Goal: Transaction & Acquisition: Purchase product/service

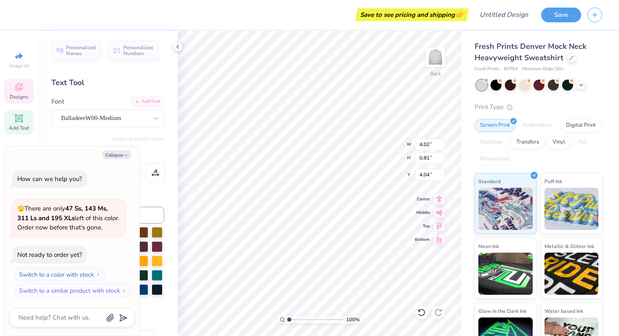
type textarea "x"
type textarea "I"
type textarea "x"
type textarea "IN"
type textarea "x"
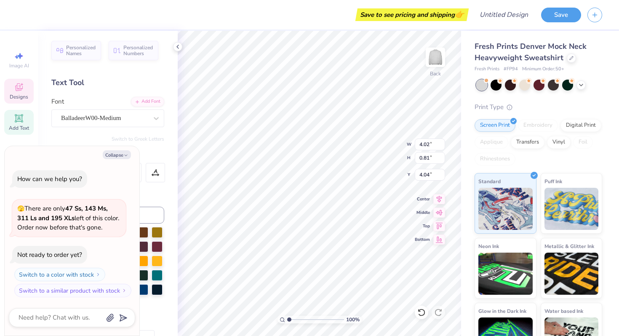
type textarea "INF"
type textarea "x"
type textarea "INFE"
type textarea "x"
type textarea "INFER"
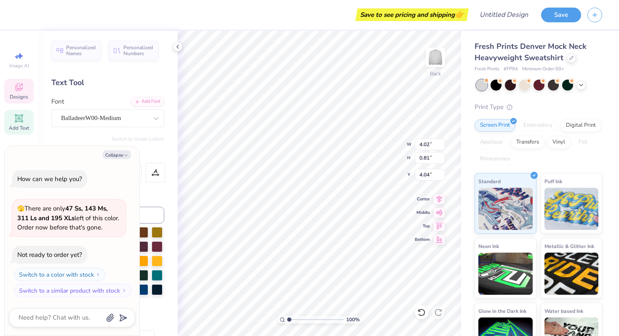
type textarea "x"
type textarea "INFE"
type textarea "x"
type textarea "INF"
type textarea "x"
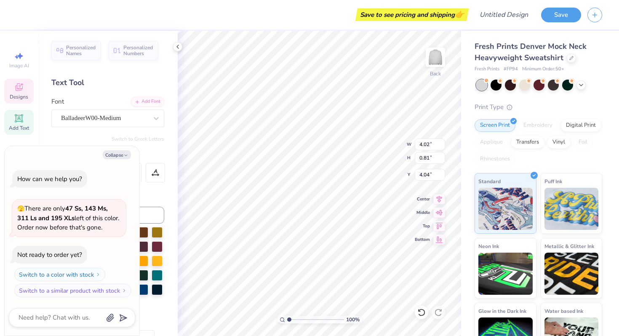
type textarea "IN"
type textarea "x"
type textarea "I"
type textarea "x"
type textarea "In"
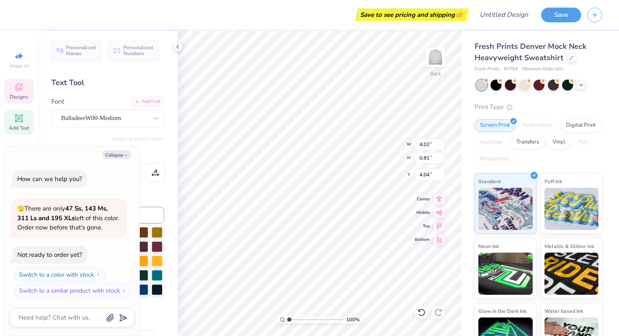
type textarea "x"
type textarea "Inf"
type textarea "x"
type textarea "Infe"
type textarea "x"
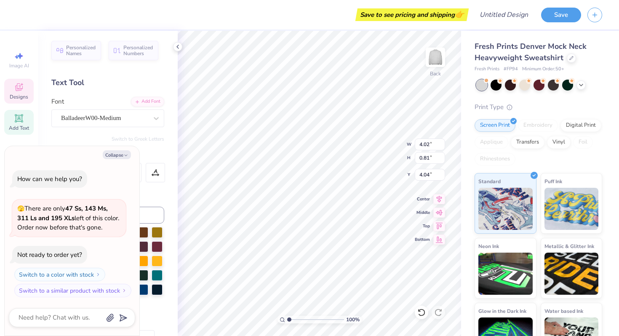
type textarea "Infer"
type textarea "x"
type textarea "Infern"
type textarea "x"
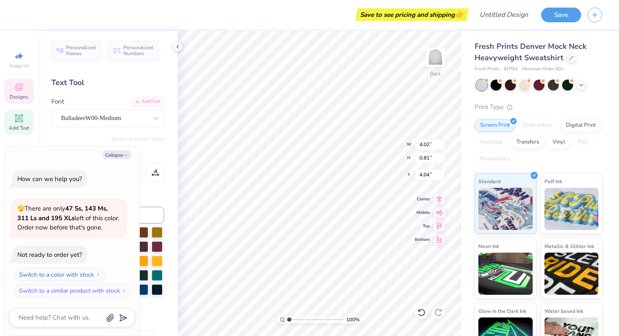
type textarea "Inferno"
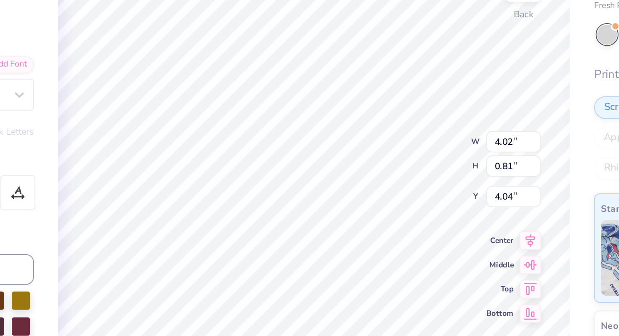
type textarea "x"
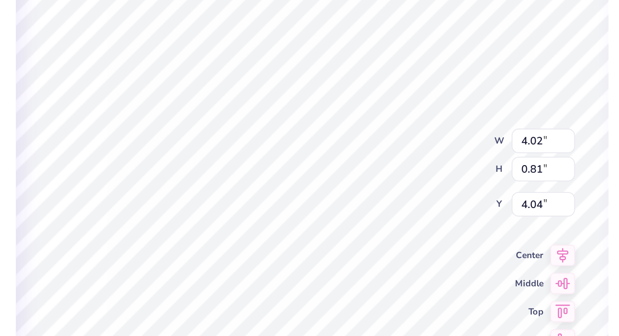
type textarea "Inferno"
type textarea "x"
type input "2.34"
type input "0.79"
type input "4.05"
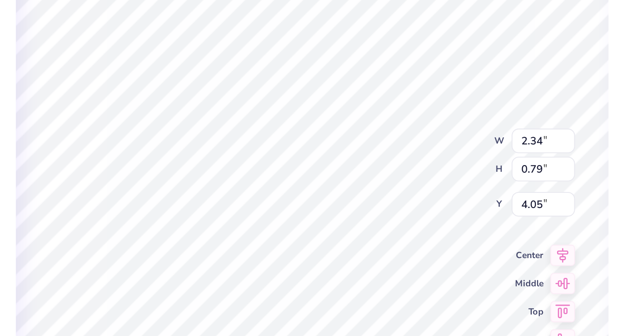
type textarea "x"
type input "4.01"
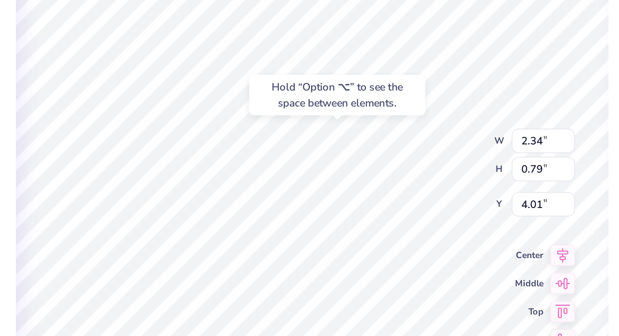
type textarea "x"
type input "0.72"
type input "0.30"
type input "5.08"
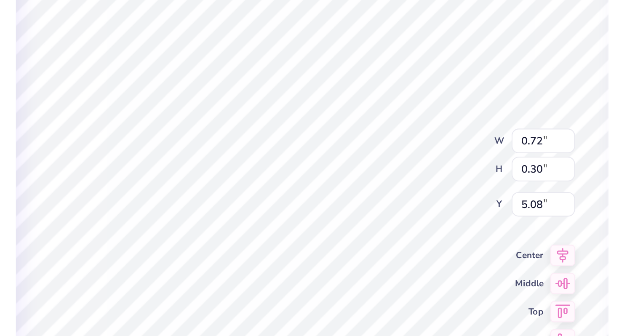
type textarea "x"
type input "0.78"
type input "0.33"
type input "5.05"
type textarea "x"
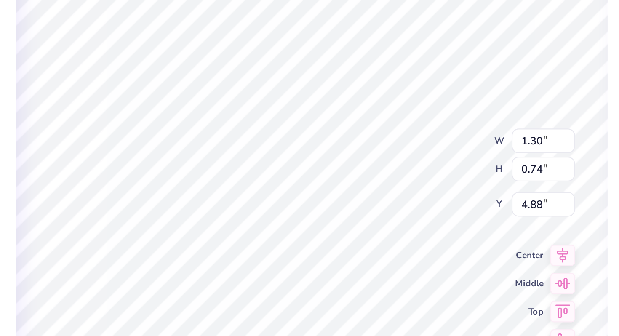
type input "0.72"
type input "0.30"
type input "5.08"
type textarea "x"
type input "5.09"
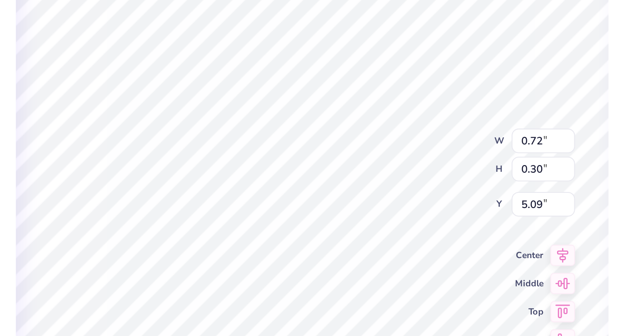
type textarea "x"
type input "1.30"
type input "0.74"
type input "4.88"
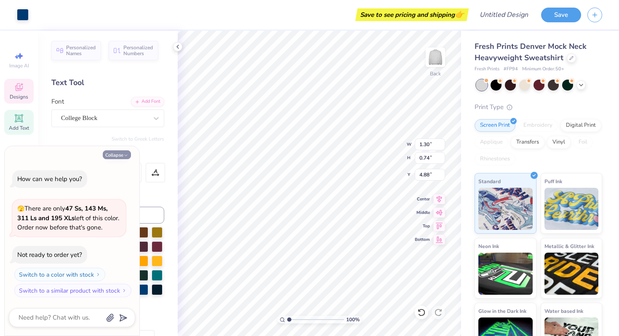
click at [123, 154] on icon "button" at bounding box center [125, 155] width 5 height 5
type textarea "x"
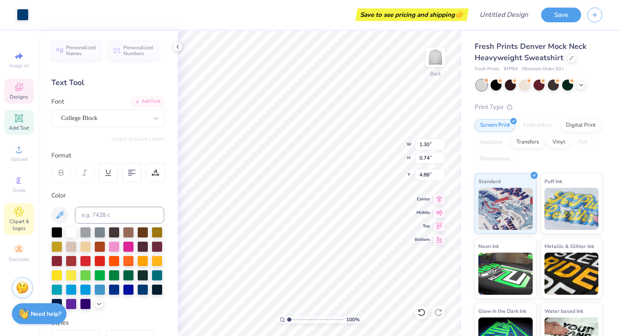
click at [17, 211] on icon at bounding box center [19, 212] width 4 height 4
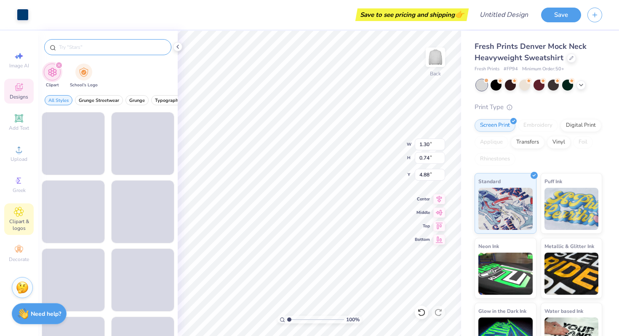
click at [103, 48] on input "text" at bounding box center [112, 47] width 108 height 8
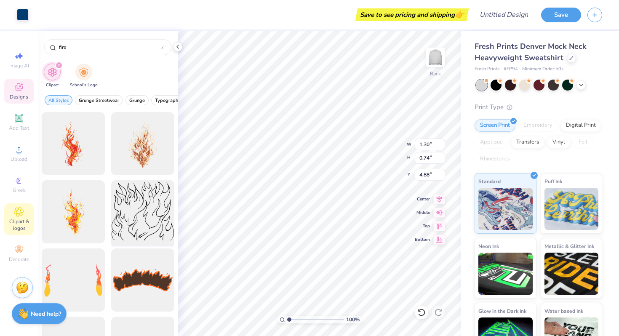
type input "fire"
type input "7.79"
type input "2.28"
type input "2.13"
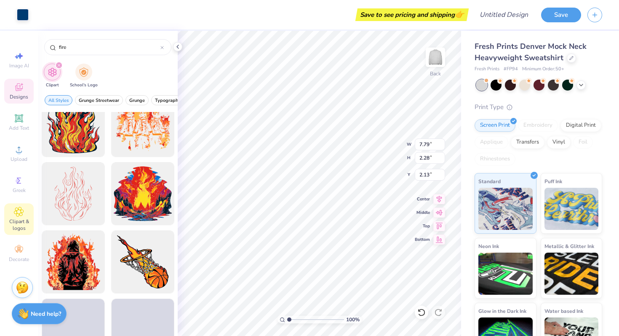
scroll to position [496, 0]
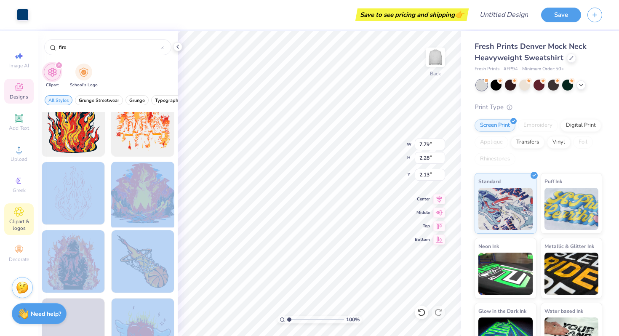
click at [321, 146] on div "Art colors Save to see pricing and shipping 👉 Design Title Save Image AI Design…" at bounding box center [309, 168] width 619 height 336
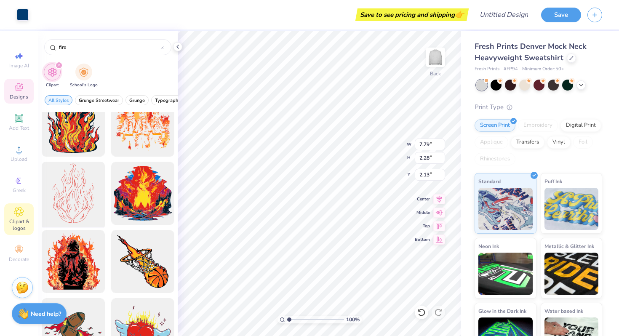
click at [85, 200] on div at bounding box center [72, 193] width 69 height 69
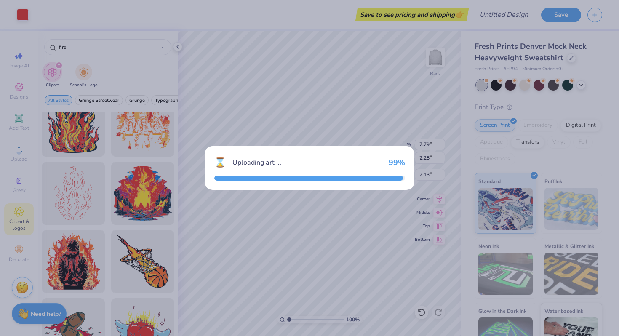
type input "11.54"
type input "16.47"
type input "3.00"
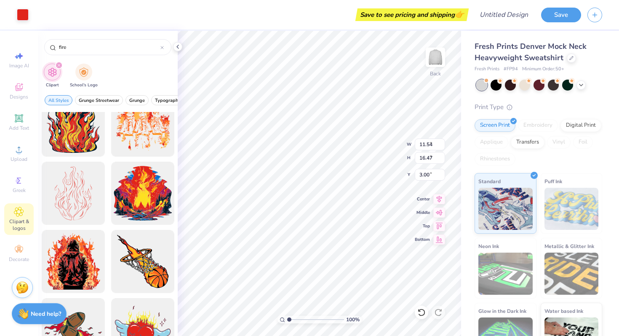
type input "4.86"
type input "6.93"
type input "2.74"
type input "3.91"
type input "6.09"
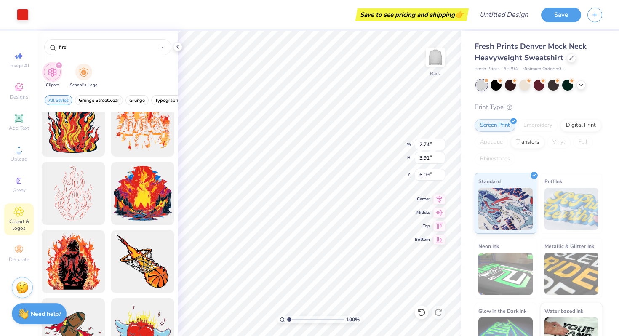
type input "1.30"
type input "0.74"
type input "4.88"
click at [16, 120] on icon at bounding box center [19, 118] width 6 height 6
type input "5.84"
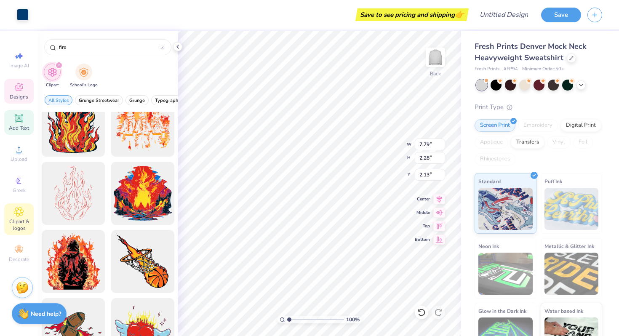
type input "1.69"
type input "9.15"
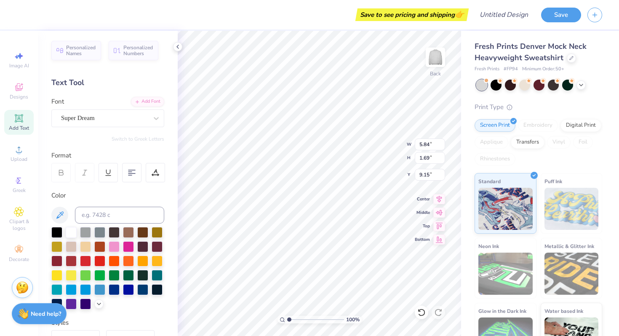
scroll to position [0, 0]
type textarea "PHI SIG"
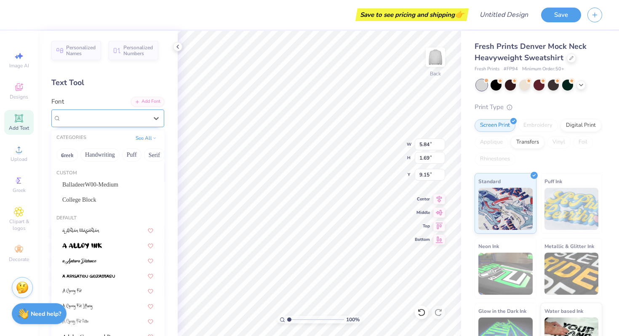
click at [92, 121] on div "Super Dream" at bounding box center [104, 118] width 88 height 13
click at [112, 187] on span "BalladeerW00-Medium" at bounding box center [90, 184] width 56 height 9
click at [104, 121] on div "BalladeerW00-Medium" at bounding box center [104, 118] width 88 height 13
click at [107, 201] on div "College Block" at bounding box center [107, 199] width 91 height 9
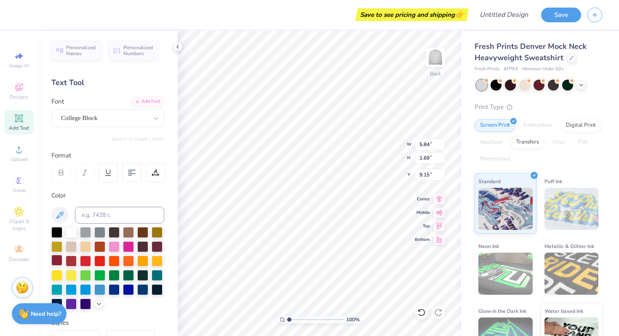
click at [53, 260] on div at bounding box center [56, 260] width 11 height 11
click at [94, 157] on div "Format" at bounding box center [108, 156] width 114 height 10
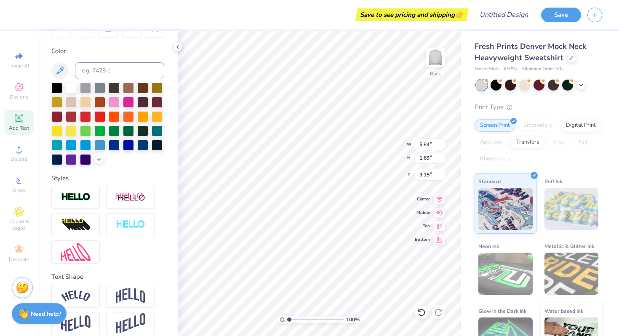
scroll to position [153, 0]
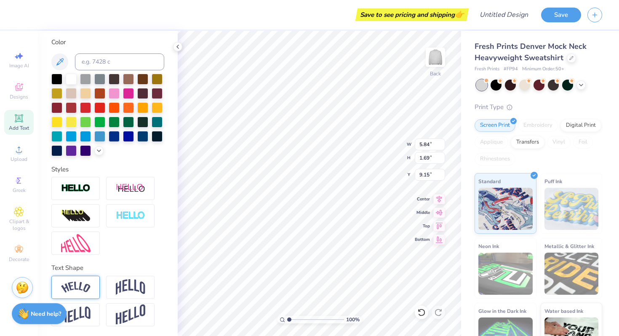
click at [75, 287] on img at bounding box center [75, 287] width 29 height 11
click at [145, 289] on img at bounding box center [130, 287] width 29 height 16
type input "6.90"
type input "3.31"
type input "8.34"
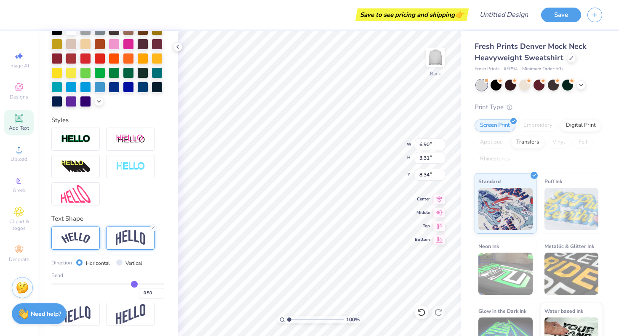
scroll to position [202, 0]
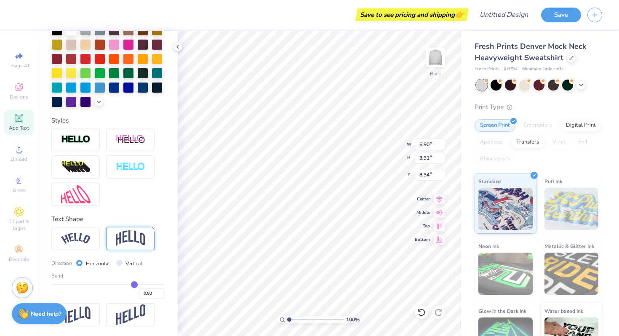
type input "0.48"
type input "0.49"
type input "0.51"
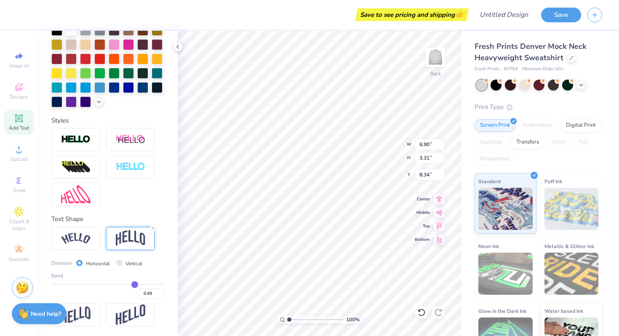
type input "0.51"
type input "0.53"
type input "0.55"
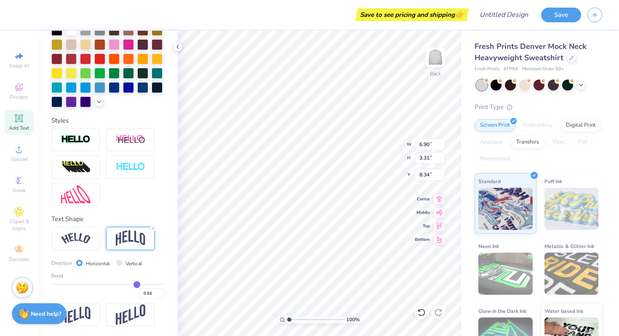
type input "0.56"
type input "0.57"
type input "0.58"
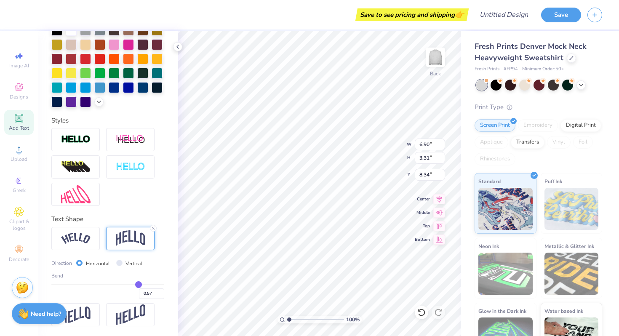
type input "0.58"
type input "0.59"
type input "0.6"
type input "0.60"
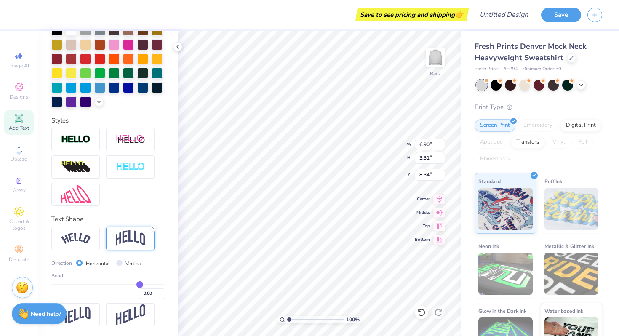
type input "0.61"
type input "0.62"
type input "0.63"
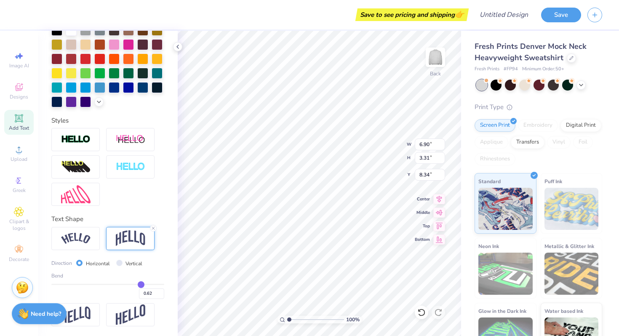
type input "0.63"
type input "0.65"
type input "0.67"
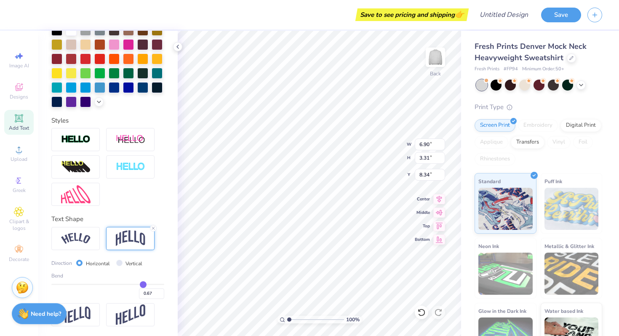
type input "0.68"
type input "0.69"
type input "0.7"
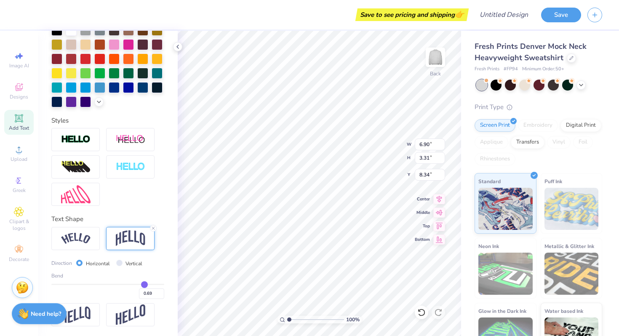
type input "0.70"
type input "0.71"
drag, startPoint x: 133, startPoint y: 282, endPoint x: 145, endPoint y: 282, distance: 12.6
type input "0.71"
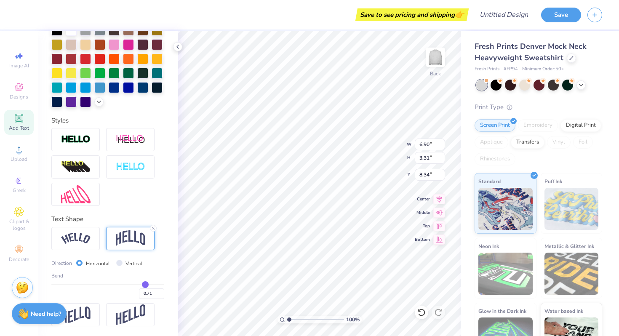
click at [145, 284] on input "range" at bounding box center [107, 284] width 113 height 1
type input "4.03"
type input "7.98"
type input "0.69"
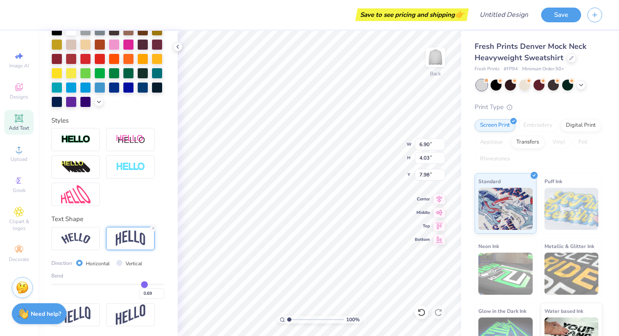
type input "0.63"
type input "0.53"
type input "0.44"
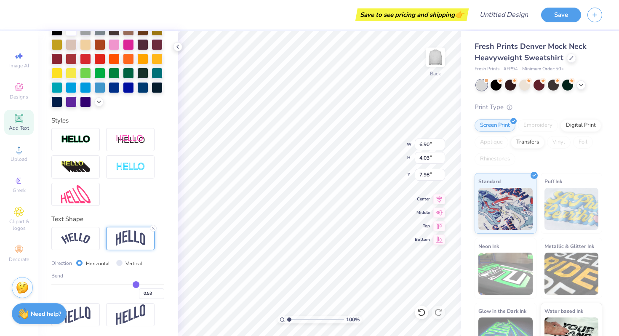
type input "0.44"
type input "0.35"
type input "0.28"
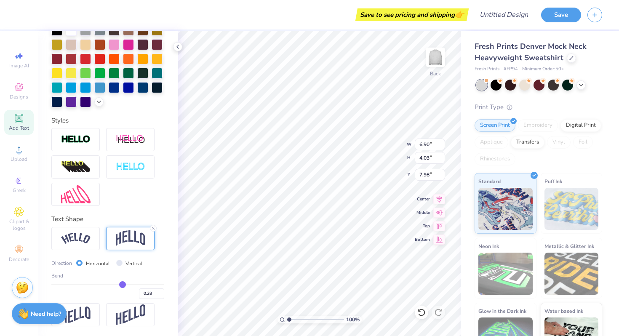
type input "0.25"
type input "0.22"
type input "0.21"
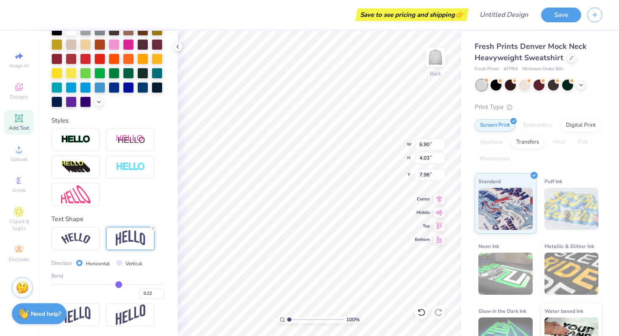
type input "0.21"
drag, startPoint x: 145, startPoint y: 282, endPoint x: 119, endPoint y: 282, distance: 26.1
click at [119, 284] on input "range" at bounding box center [107, 284] width 113 height 1
type input "2.46"
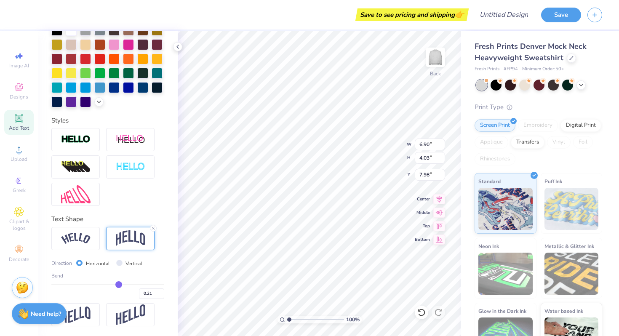
type input "8.77"
type input "0.22"
type input "0.23"
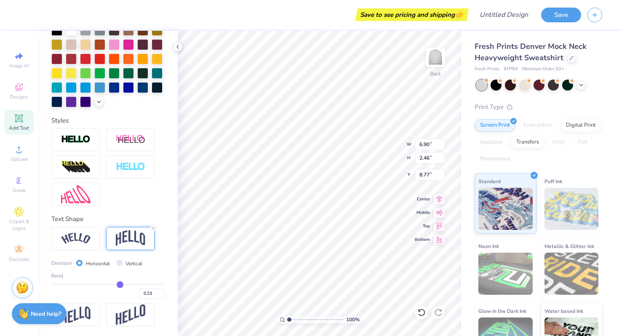
type input "0.24"
type input "0.25"
type input "0.26"
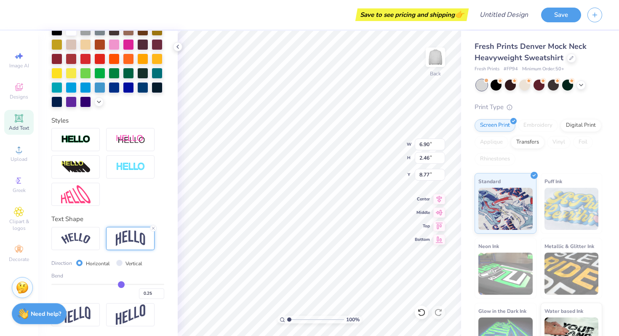
type input "0.26"
click at [121, 284] on input "range" at bounding box center [107, 284] width 113 height 1
type input "2.60"
type input "8.70"
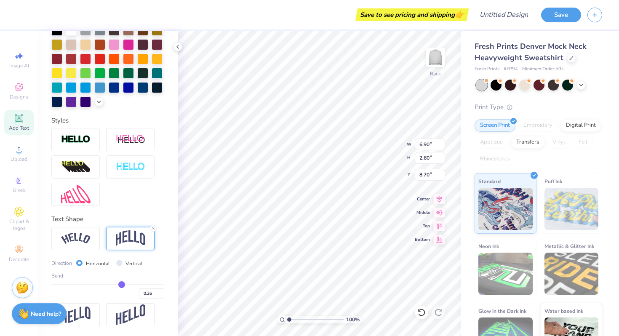
type input "8.00"
type input "2.55"
type input "2.01"
type input "1.70"
type input "2.34"
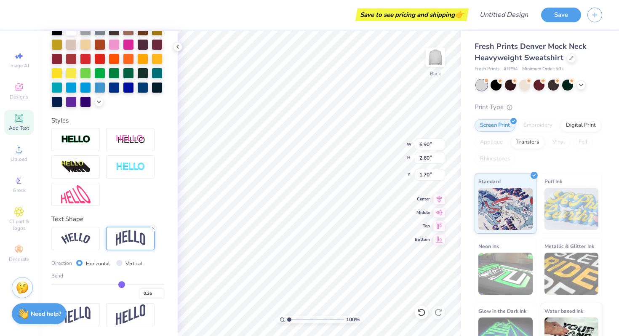
type input "0.79"
type input "3.90"
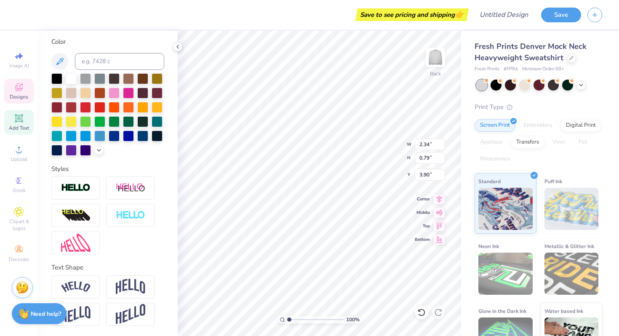
scroll to position [153, 0]
click at [58, 107] on div at bounding box center [56, 106] width 11 height 11
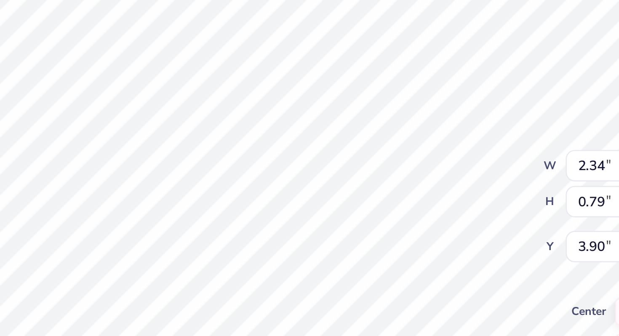
type input "4.30"
type input "0.72"
type input "0.30"
type input "5.09"
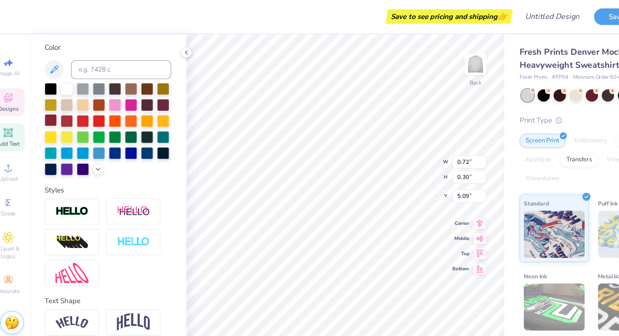
click at [58, 108] on div at bounding box center [56, 106] width 11 height 11
type input "0.71"
type input "0.29"
type input "5.14"
type input "1.68"
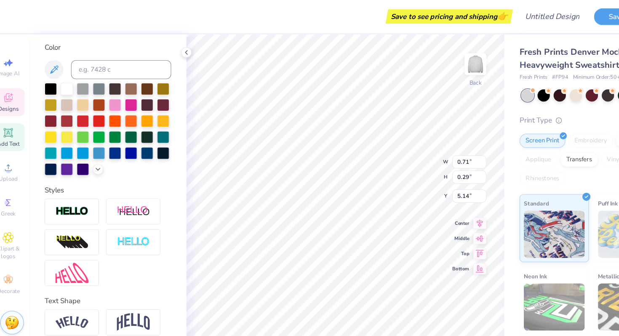
type input "0.68"
type input "5.09"
type input "2.34"
type input "0.79"
type input "3.90"
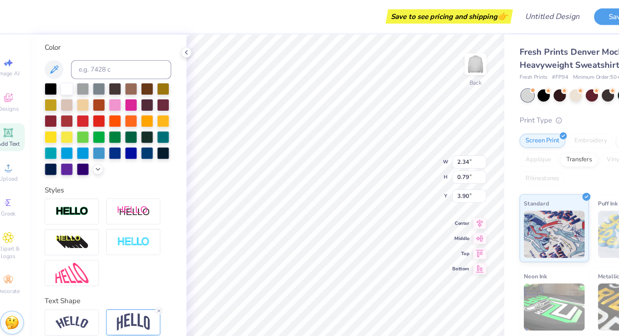
type input "6.90"
type input "2.60"
type input "1.70"
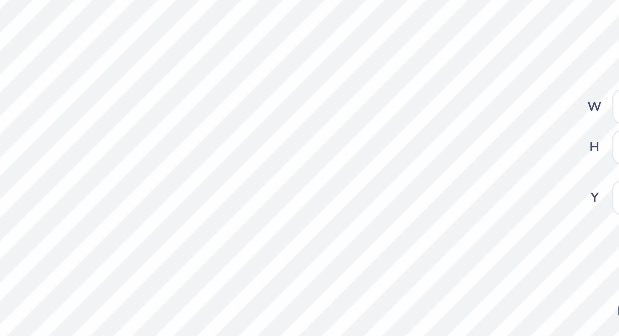
type input "1.07"
type input "0.44"
type input "4.69"
type input "2.74"
type input "3.91"
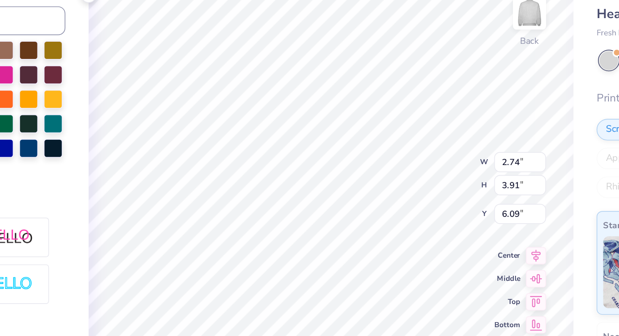
type input "2.74"
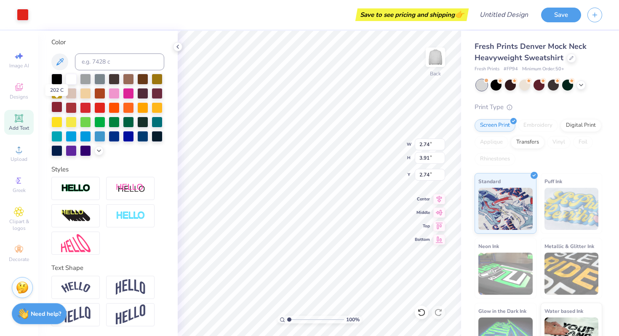
click at [56, 107] on div at bounding box center [56, 106] width 11 height 11
type input "1.10"
type input "1.57"
type input "3.51"
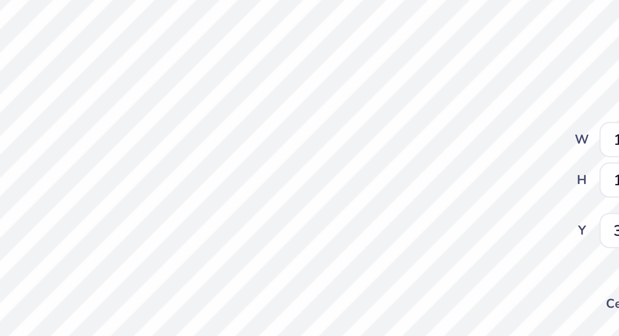
type input "1.52"
type input "2.16"
type input "1.83"
type input "2.62"
type input "3.00"
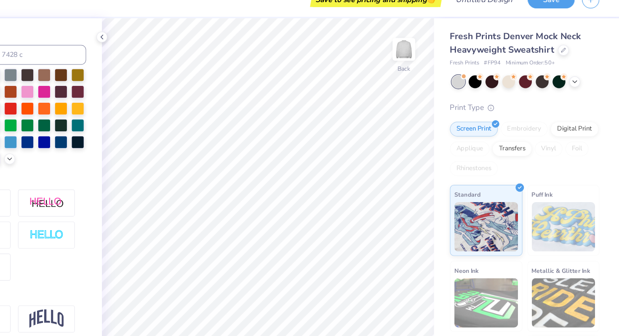
scroll to position [0, 0]
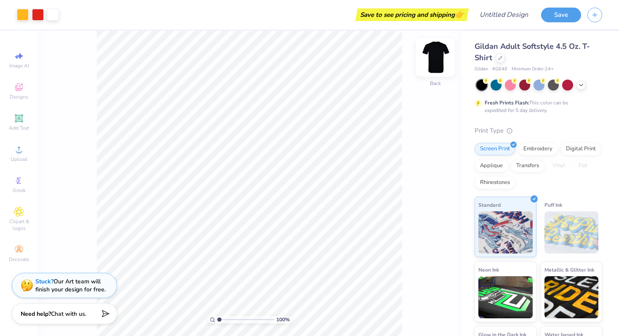
click at [438, 58] on img at bounding box center [435, 57] width 34 height 34
click at [582, 85] on icon at bounding box center [581, 84] width 7 height 7
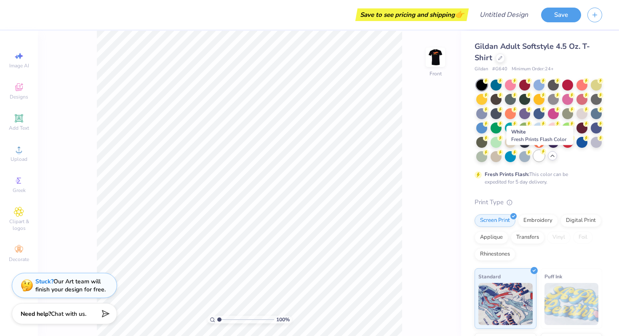
click at [537, 155] on div at bounding box center [538, 155] width 11 height 11
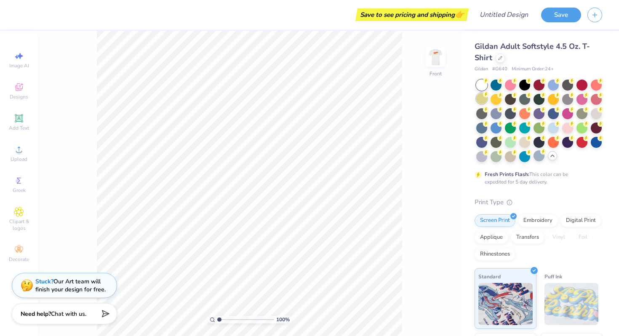
click at [481, 99] on div at bounding box center [481, 98] width 11 height 11
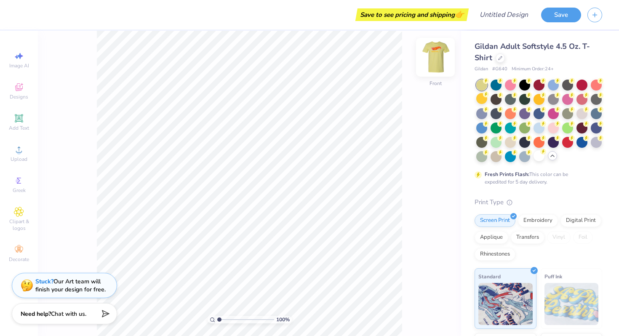
click at [435, 59] on img at bounding box center [435, 57] width 34 height 34
click at [507, 143] on div at bounding box center [510, 141] width 11 height 11
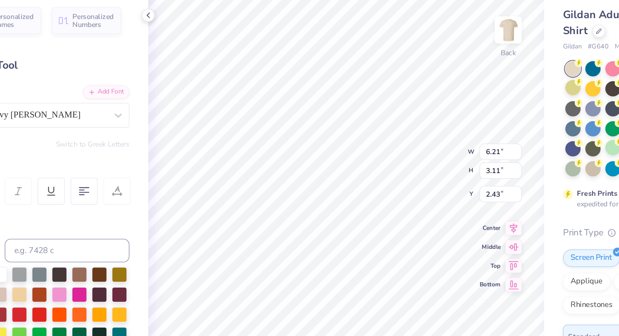
type textarea "A"
type textarea "phi sig"
type input "6.57"
type input "0.84"
type input "6.52"
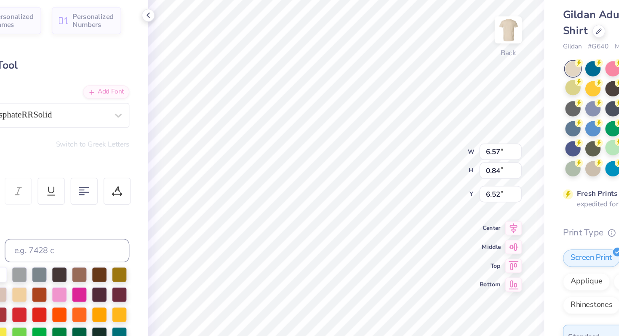
type textarea "B"
type textarea "INFERNO"
click at [388, 144] on div "100 % Back W 6.57 6.57 " H 0.84 0.84 " Y 6.52 6.52 " Center Middle Top Bottom" at bounding box center [319, 183] width 283 height 305
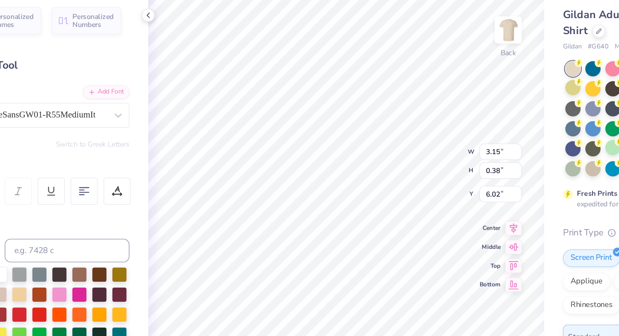
type textarea "F"
type textarea "I"
type textarea "2"
type textarea "2025"
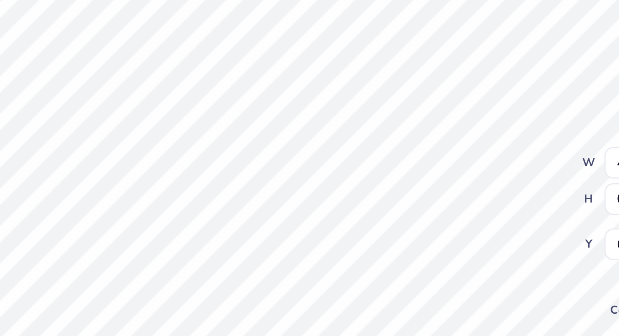
type input "6.60"
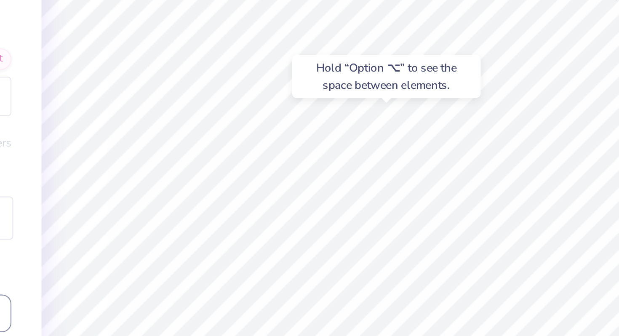
click at [337, 99] on div "Hold “Option ⌥” to see the space between elements." at bounding box center [331, 109] width 89 height 24
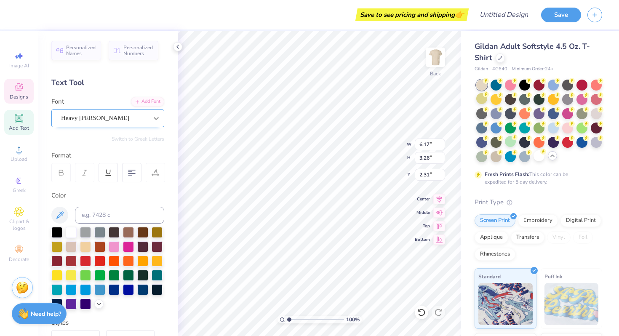
click at [150, 119] on div at bounding box center [156, 118] width 15 height 15
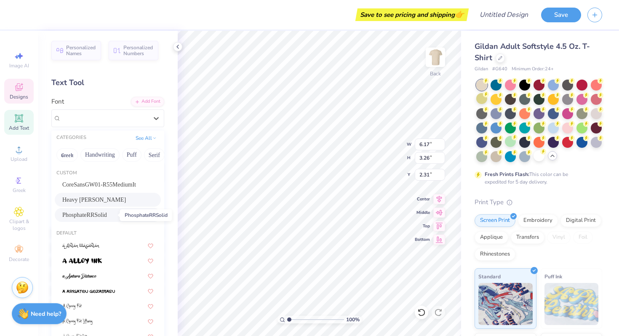
click at [107, 215] on span "PhosphateRRSolid" at bounding box center [84, 214] width 45 height 9
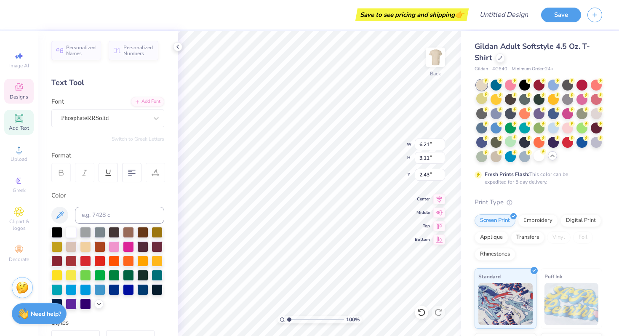
type input "6.21"
type input "3.11"
type input "2.43"
click at [127, 109] on div "PhosphateRRSolid" at bounding box center [107, 118] width 113 height 18
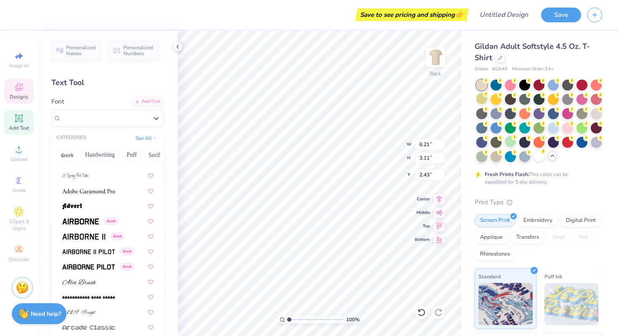
scroll to position [161, 0]
click at [110, 193] on img at bounding box center [88, 191] width 53 height 6
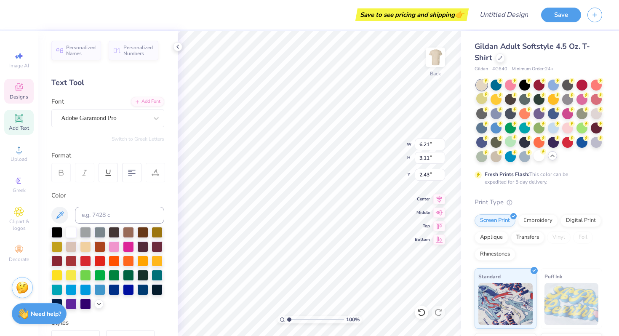
type input "6.11"
type input "3.28"
type input "2.31"
click at [115, 115] on div "Adobe Garamond Pro" at bounding box center [104, 118] width 88 height 13
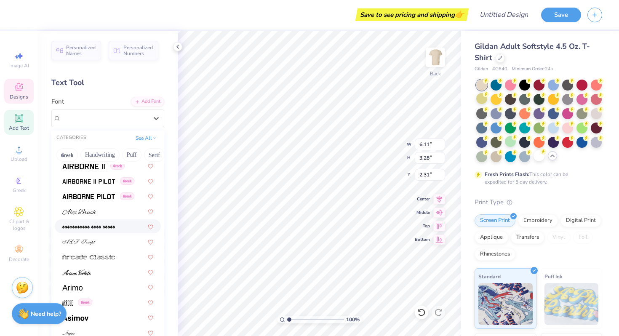
scroll to position [237, 0]
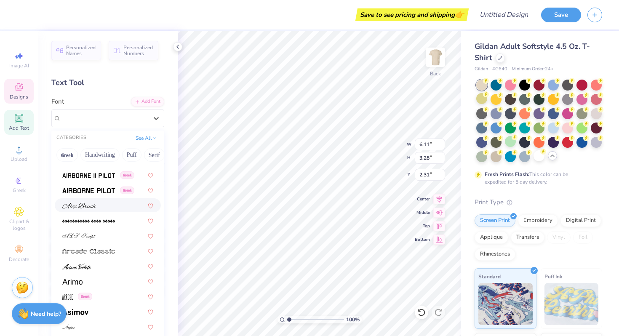
click at [99, 205] on div at bounding box center [107, 205] width 91 height 9
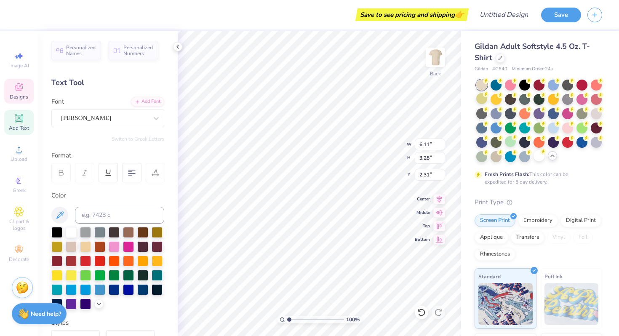
type input "6.08"
type input "3.05"
type input "2.43"
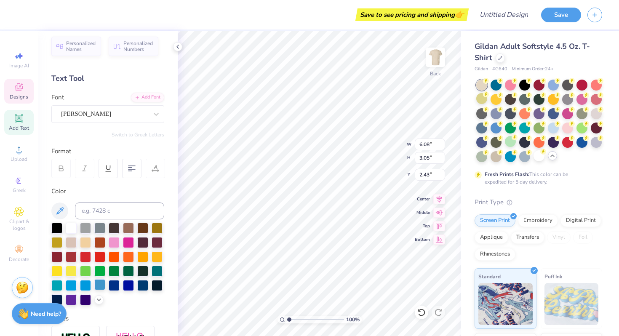
scroll to position [0, 0]
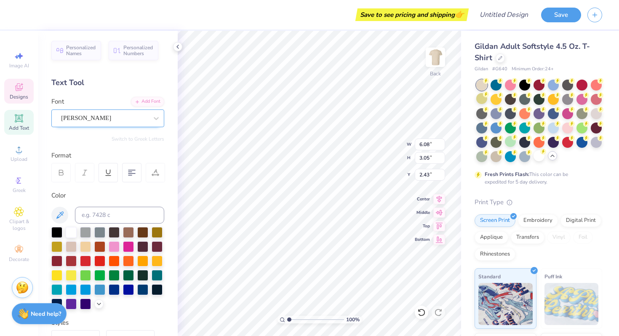
click at [145, 120] on div "Alex Brush" at bounding box center [104, 118] width 88 height 13
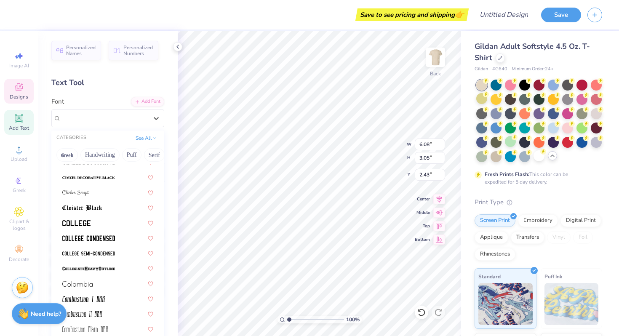
scroll to position [1113, 0]
click at [107, 256] on img at bounding box center [88, 254] width 53 height 6
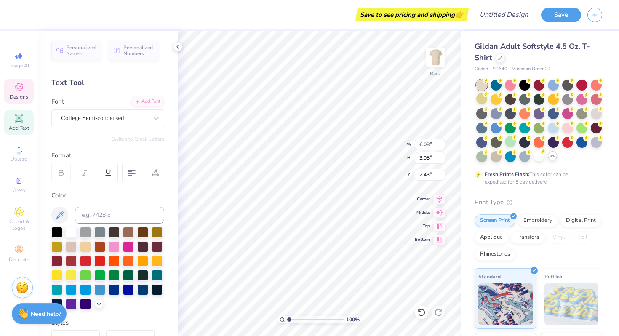
type input "6.18"
type input "3.10"
type input "2.42"
click at [139, 108] on div "Font College Semi-condensed" at bounding box center [107, 112] width 113 height 30
click at [140, 115] on div "College Semi-condensed" at bounding box center [104, 118] width 88 height 13
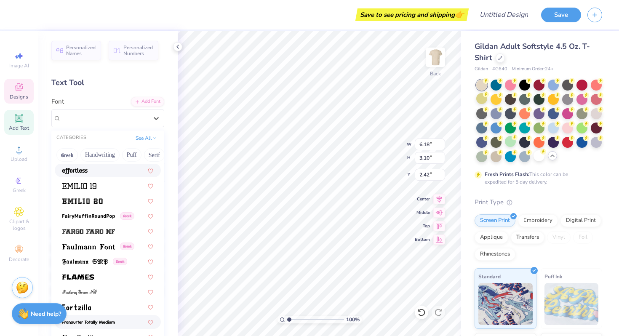
scroll to position [1773, 0]
click at [104, 199] on div at bounding box center [107, 200] width 91 height 9
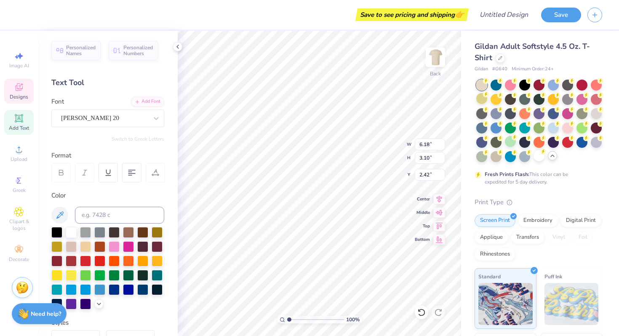
type input "6.26"
type input "3.16"
type input "5.46"
type input "2.76"
type input "2.68"
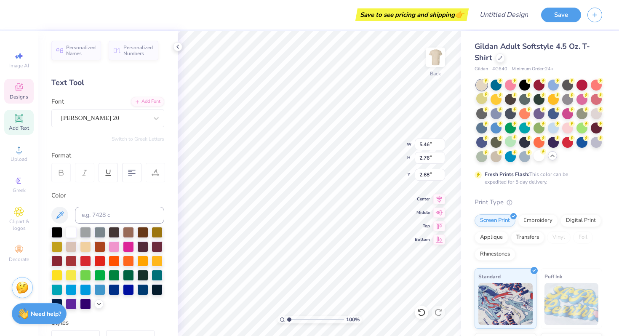
type input "4.93"
type input "2.49"
type input "2.74"
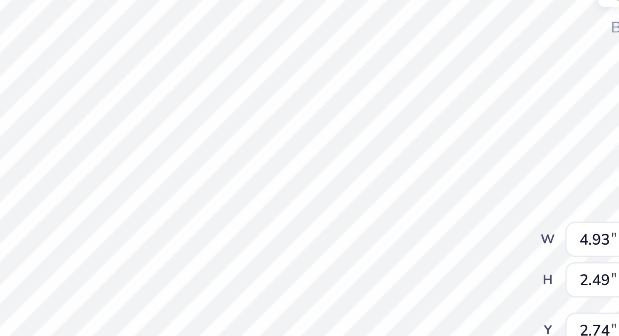
type input "4.94"
type input "2.63"
type input "2.57"
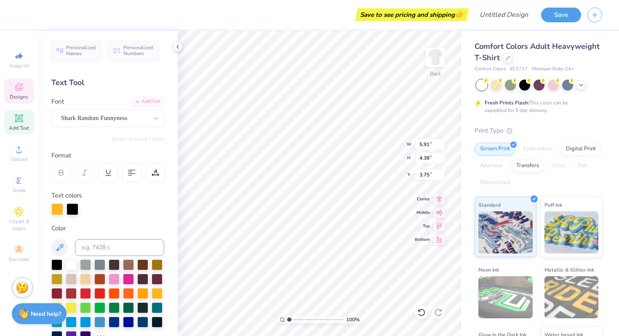
type textarea "p"
type textarea "PHI SIG"
type input "6.42"
type input "2.22"
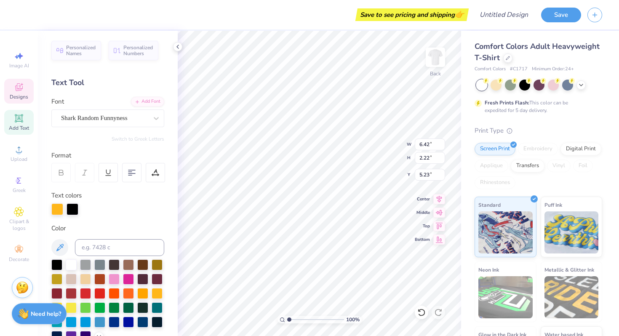
type input "5.23"
type textarea "INFERNO"
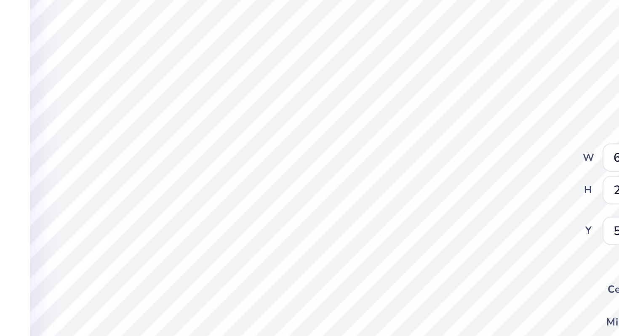
type input "3.47"
type input "2.72"
type input "4.43"
type input "4.24"
type input "1.72"
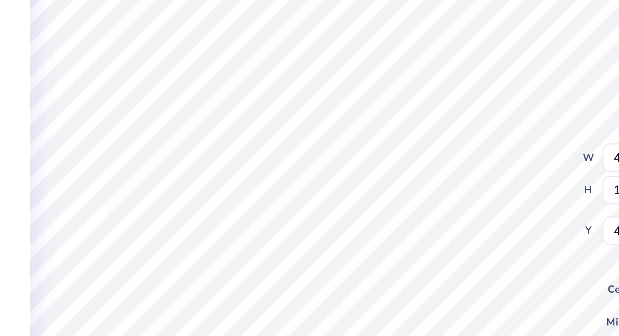
type input "5.16"
type input "1.56"
type input "2.02"
type input "7.61"
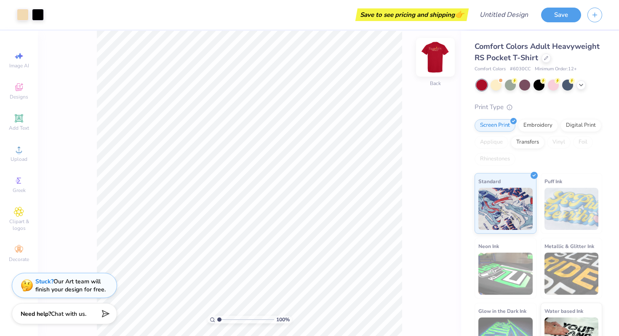
click at [436, 61] on img at bounding box center [435, 57] width 34 height 34
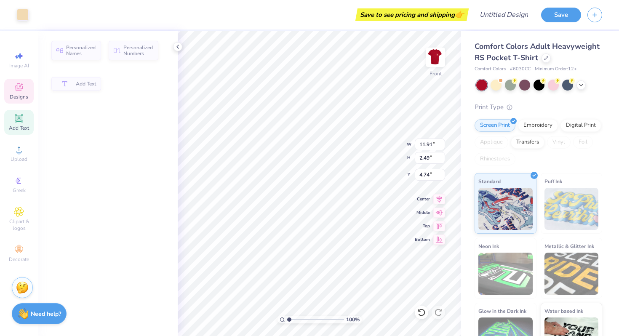
type input "2.49"
type input "4.74"
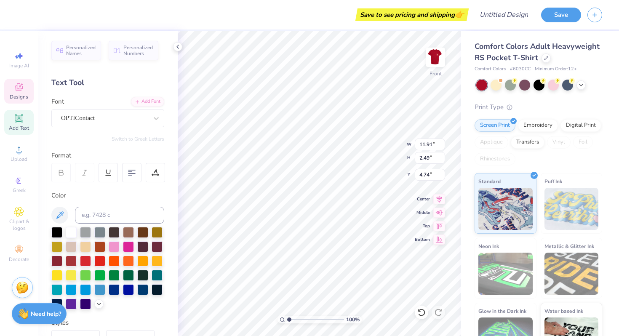
scroll to position [0, 0]
type textarea "Phi Sig"
type input "5.60"
type input "0.52"
type input "7.38"
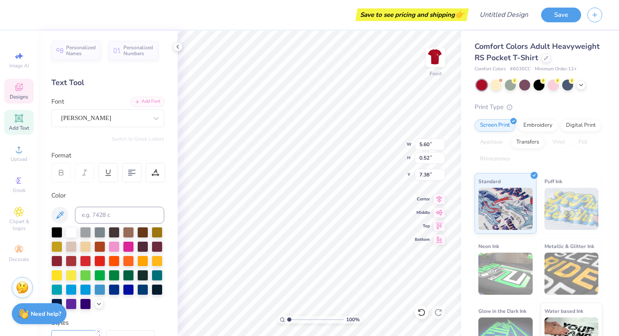
scroll to position [0, 0]
type textarea "c"
type textarea "INferno 2025"
click at [133, 168] on div at bounding box center [131, 172] width 19 height 19
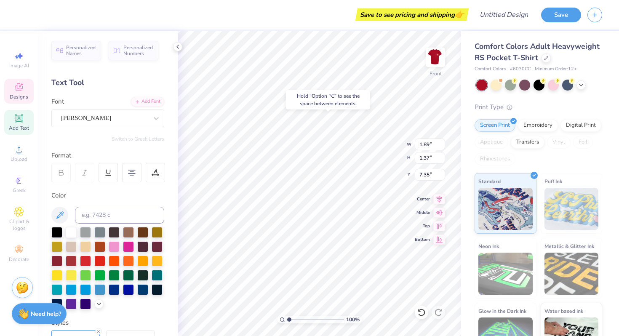
type input "7.35"
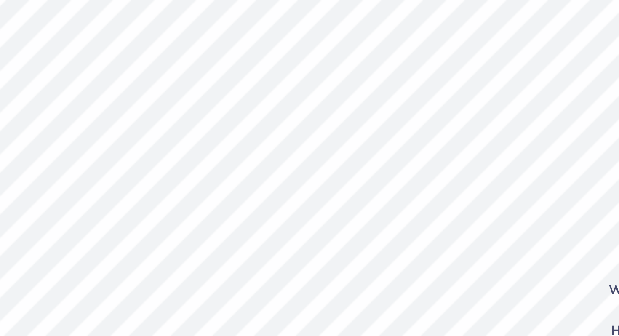
type input "4.54"
type input "4.30"
type input "4.39"
type input "3.00"
type input "1.11"
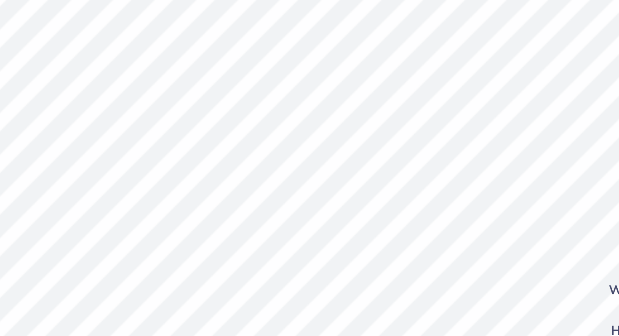
type input "3.37"
type input "7.01"
type input "2.54"
type input "1.11"
type input "4.08"
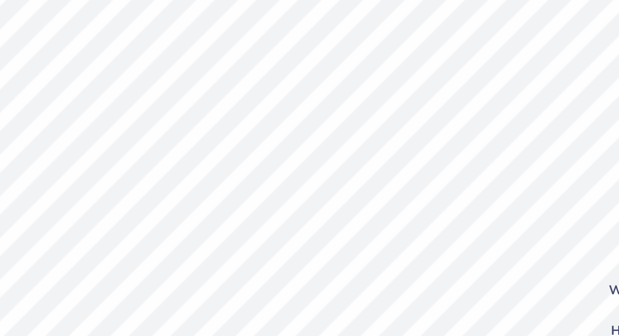
type input "2.87"
type input "5.34"
type input "3.97"
type input "4.30"
type input "5.35"
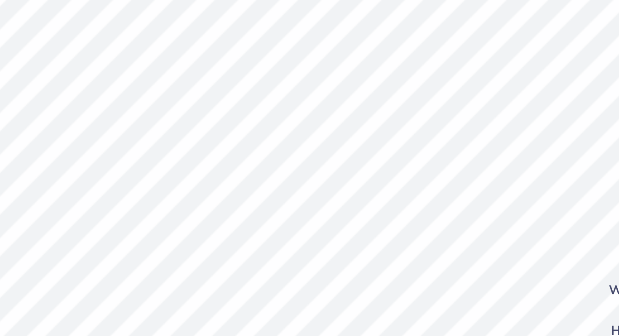
type input "4.08"
type input "7.01"
type input "2.54"
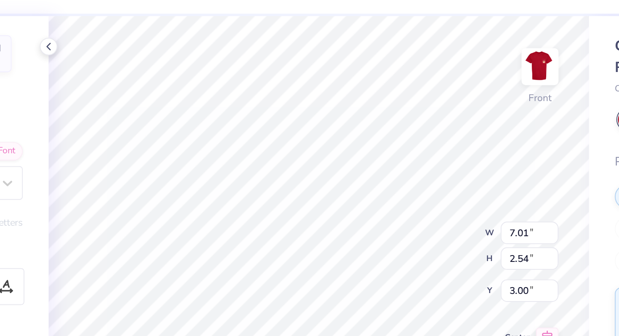
type input "4.87"
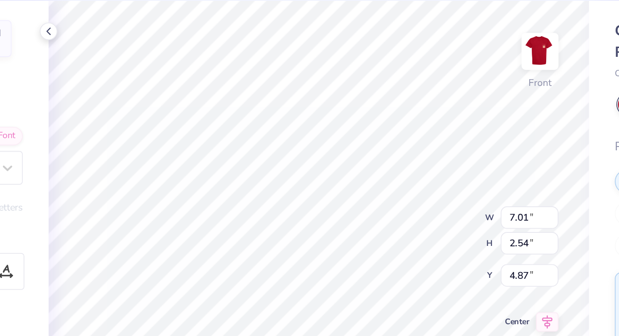
type input "0.72"
type input "0.80"
type input "5.62"
type input "9.07"
type input "3.39"
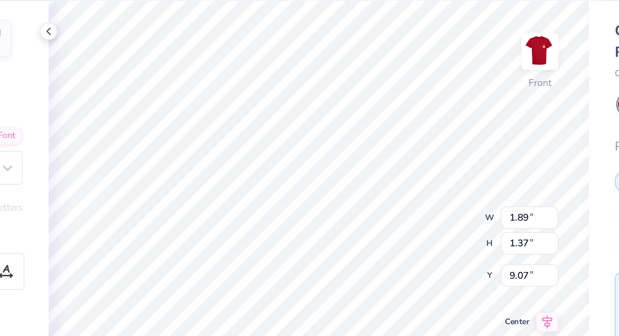
type input "1.90"
type input "6.53"
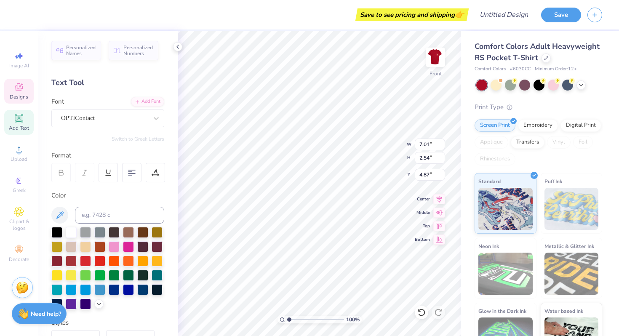
type input "2.20"
type input "3.22"
type input "3.28"
type input "5.30"
type input "7.01"
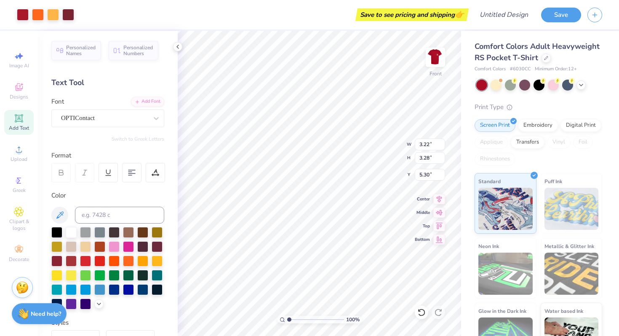
type input "2.54"
type input "4.30"
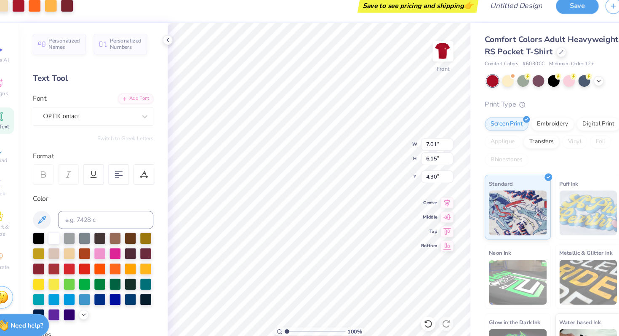
type input "6.15"
type input "7.96"
type input "6.99"
type input "5.89"
click at [433, 53] on img at bounding box center [435, 57] width 34 height 34
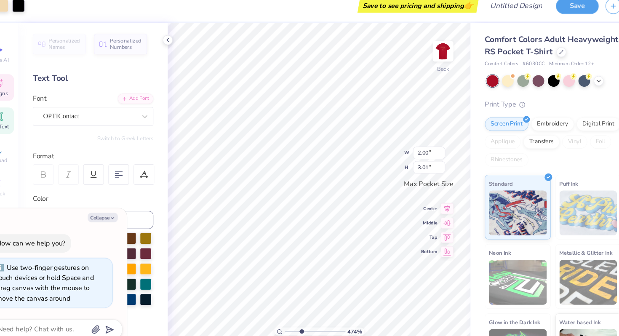
type input "4.74"
type textarea "x"
drag, startPoint x: 289, startPoint y: 319, endPoint x: 333, endPoint y: 317, distance: 44.3
type input "8.9"
click at [333, 317] on input "range" at bounding box center [315, 320] width 57 height 8
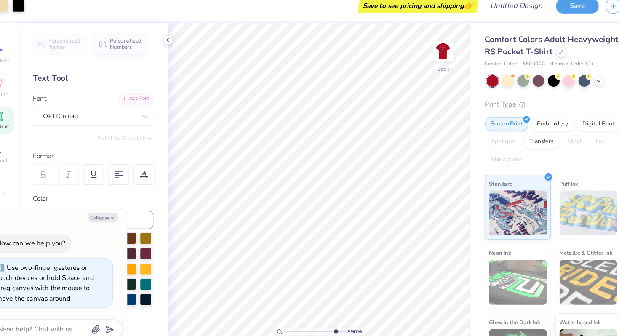
click at [169, 324] on div "Art colors Save to see pricing and shipping 👉 Design Title Save Image AI Design…" at bounding box center [309, 168] width 619 height 336
type textarea "x"
type textarea "in"
type textarea "x"
type textarea "inf"
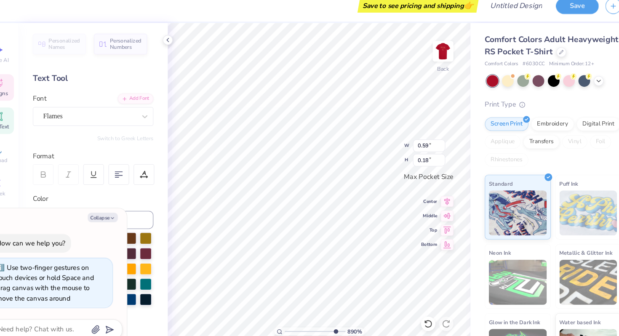
type textarea "x"
type textarea "infe"
type textarea "x"
type textarea "infern"
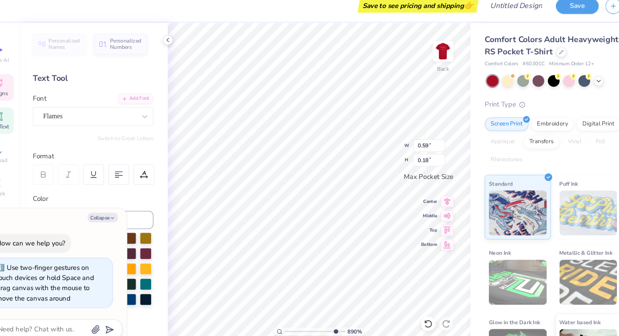
type textarea "x"
type textarea "inferno"
type textarea "x"
type input "0.43"
type input "0.16"
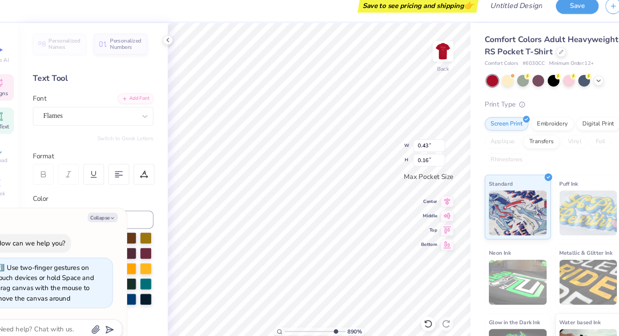
type textarea "20"
type textarea "x"
type textarea "2025"
type textarea "x"
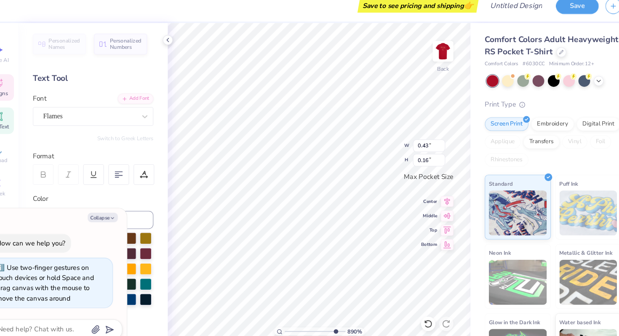
type input "1.66"
type input "0.29"
type textarea "x"
type textarea "KAPPA phDELTA"
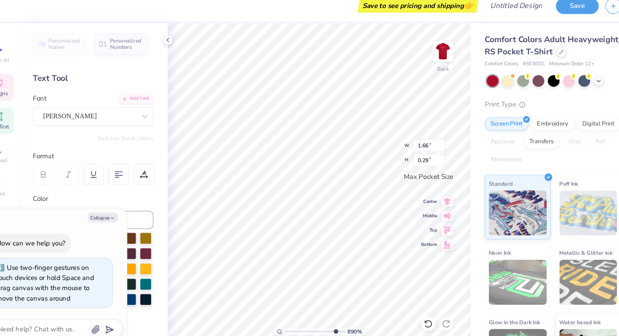
type textarea "x"
type textarea "KAPPA phiDELTA"
type textarea "x"
type textarea "KAPPA phiDELT"
type textarea "x"
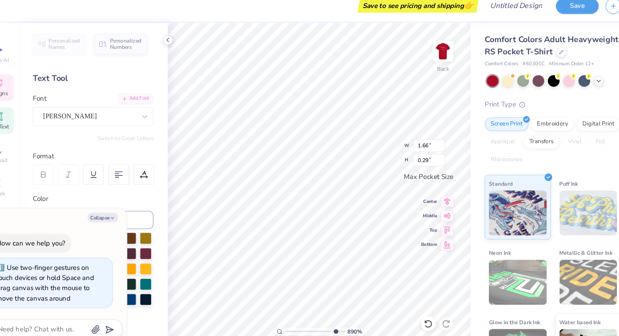
scroll to position [0, 0]
type textarea "K"
type textarea "x"
type textarea "p"
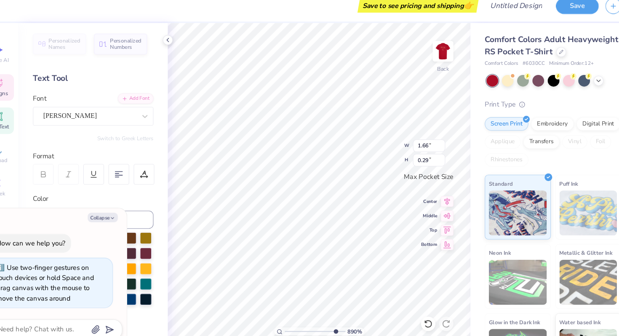
type textarea "x"
type textarea "phi"
type textarea "x"
type textarea "phi wi"
type textarea "x"
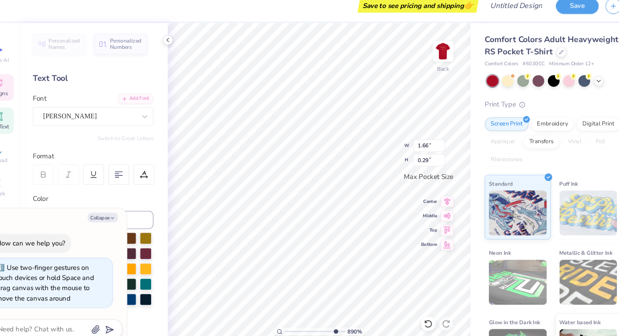
type textarea "phi w"
type textarea "x"
type textarea "phi"
type textarea "x"
type textarea "phi sig"
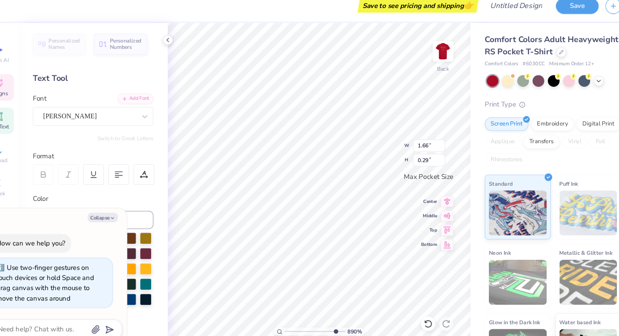
click at [473, 93] on div "Comfort Colors Adult Heavyweight RS Pocket T-Shirt Comfort Colors # 6030CC Mini…" at bounding box center [540, 197] width 158 height 333
type textarea "x"
type input "0.89"
type input "0.30"
type textarea "x"
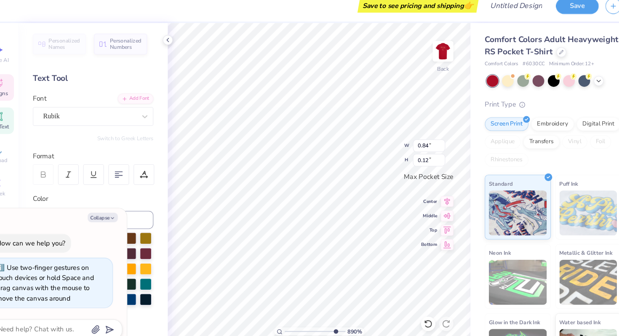
type input "1.21"
type input "0.15"
type textarea "x"
type textarea "MATCHES"
type textarea "x"
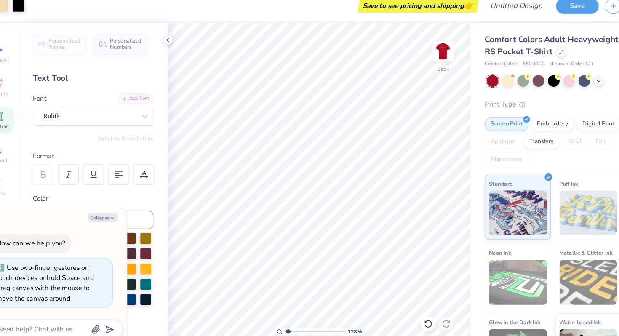
drag, startPoint x: 334, startPoint y: 319, endPoint x: 290, endPoint y: 319, distance: 43.8
type input "1.28"
click at [290, 319] on input "range" at bounding box center [315, 320] width 57 height 8
click at [436, 56] on img at bounding box center [435, 57] width 34 height 34
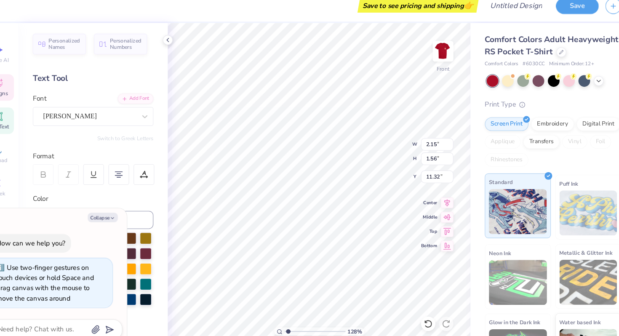
type textarea "x"
type input "10.53"
type textarea "x"
type input "10.39"
type textarea "x"
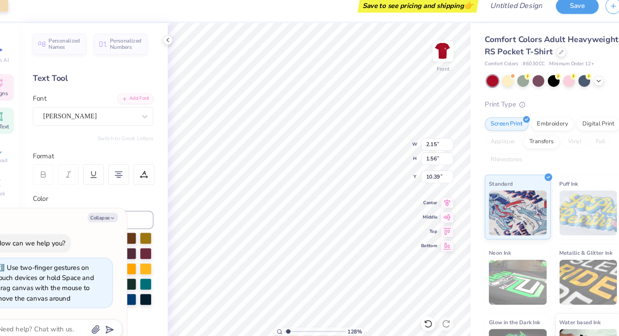
type input "12.69"
type textarea "x"
type input "5.90"
type textarea "x"
type input "4.70"
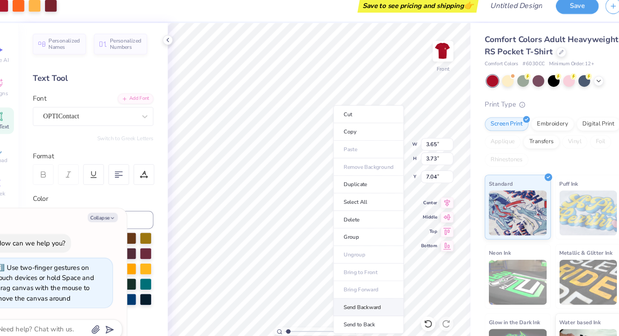
click at [362, 296] on li "Send Backward" at bounding box center [366, 297] width 66 height 16
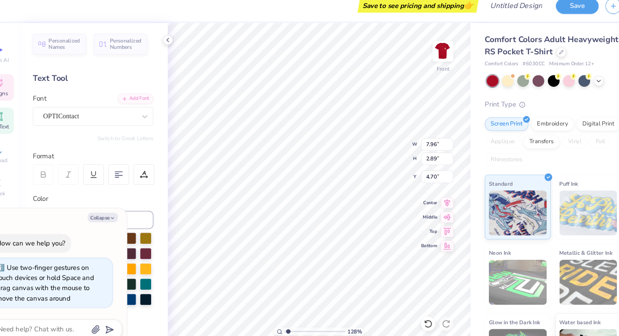
type textarea "x"
type input "5.80"
type textarea "x"
type input "2.15"
type input "1.56"
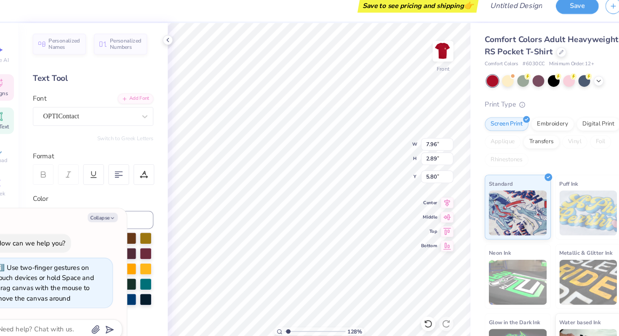
type input "12.69"
type textarea "x"
type input "10.74"
type textarea "x"
type input "5.81"
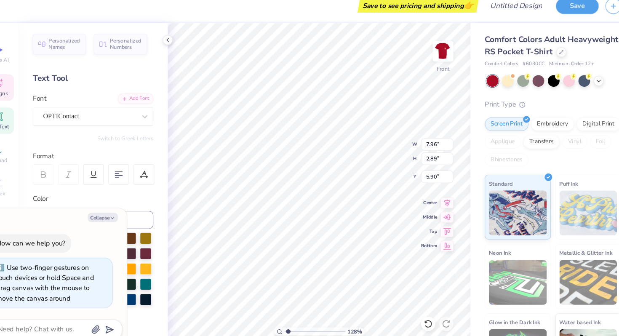
type textarea "x"
type textarea "PhiSig"
type textarea "x"
type textarea "Phi Sig"
type textarea "x"
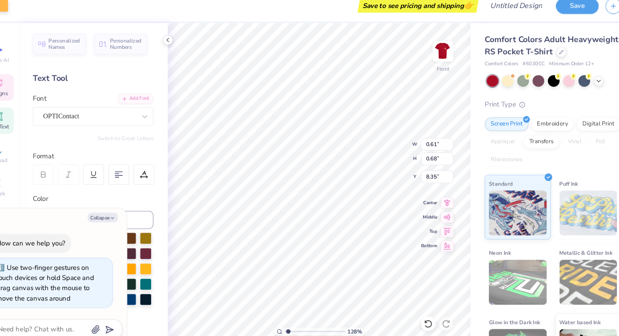
type input "8.11"
type textarea "x"
type input "8.35"
type textarea "x"
type input "7.01"
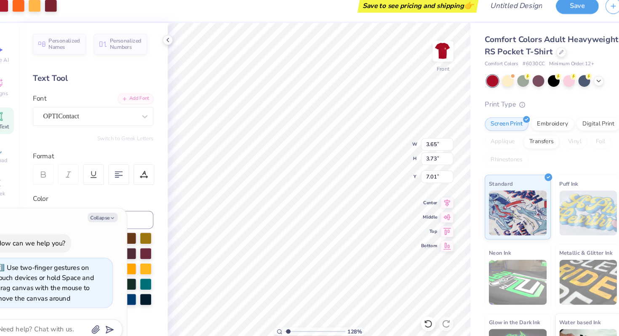
type textarea "x"
type input "7.04"
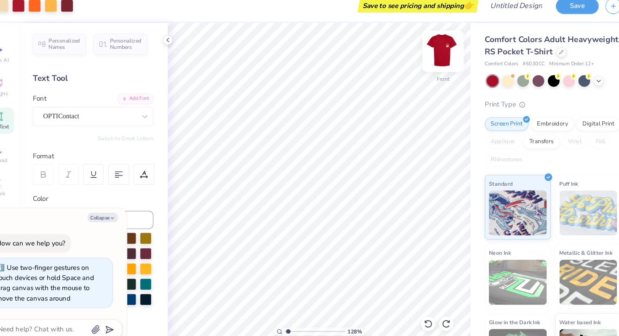
click at [437, 54] on img at bounding box center [435, 57] width 34 height 34
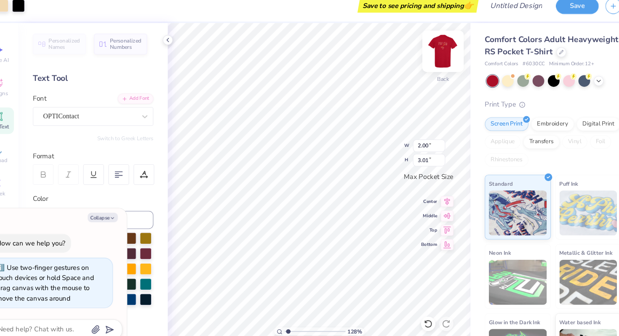
click at [431, 58] on img at bounding box center [435, 57] width 34 height 34
type textarea "x"
type input "5.50"
type input "8.27"
type input "2.17"
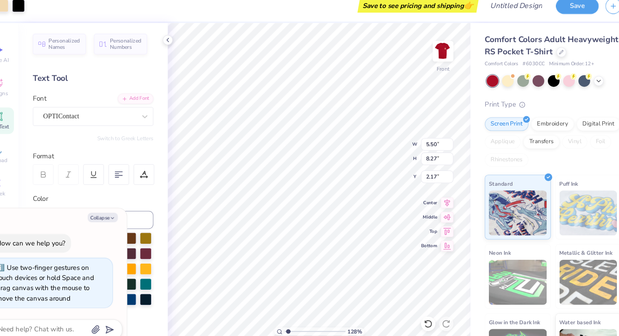
type textarea "x"
type input "5.98"
click at [377, 138] on div "128 % Front W 5.50 5.50 " H 8.27 8.27 " Y 5.98 5.98 " Center Middle Top Bottom" at bounding box center [319, 183] width 283 height 305
type textarea "x"
type input "2.50"
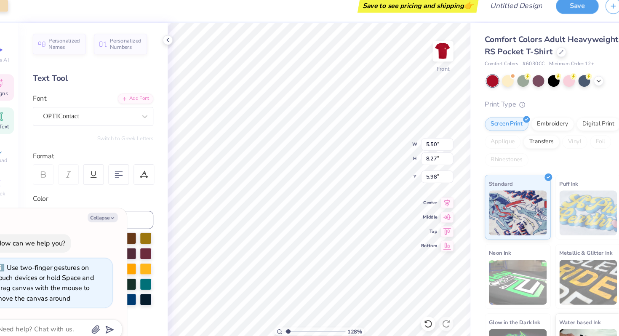
type input "0.41"
type input "7.49"
type textarea "x"
type input "5.50"
type input "8.27"
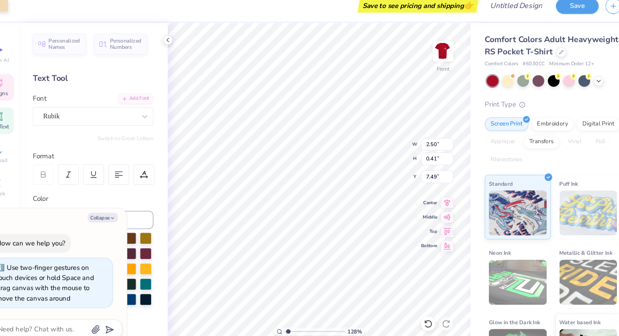
type input "5.98"
type textarea "x"
type input "2.50"
type input "0.41"
type input "7.44"
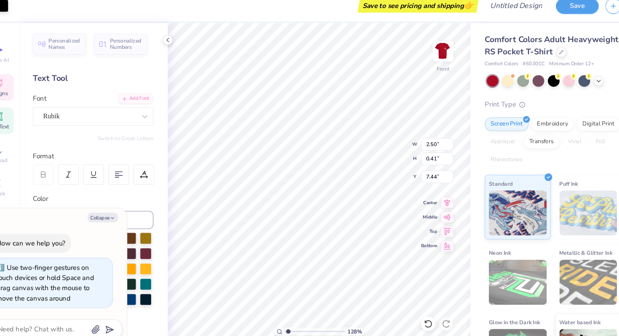
type textarea "x"
type input "2.31"
type input "0.33"
type input "7.11"
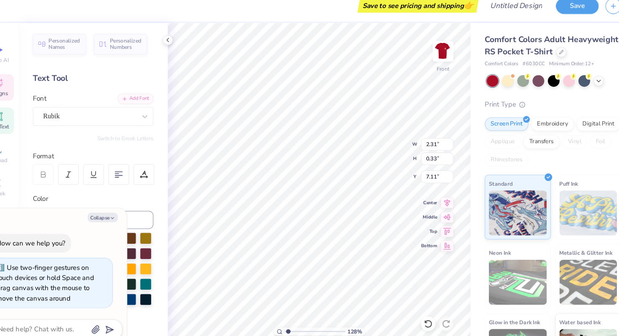
type textarea "x"
type textarea "w"
type textarea "x"
type textarea "w"
type textarea "x"
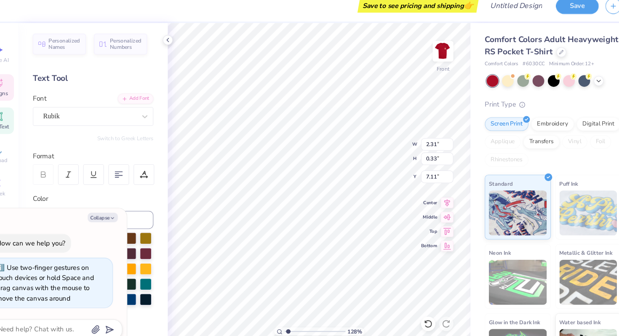
type textarea "w"
type textarea "x"
type textarea "we"
type textarea "x"
type textarea "we"
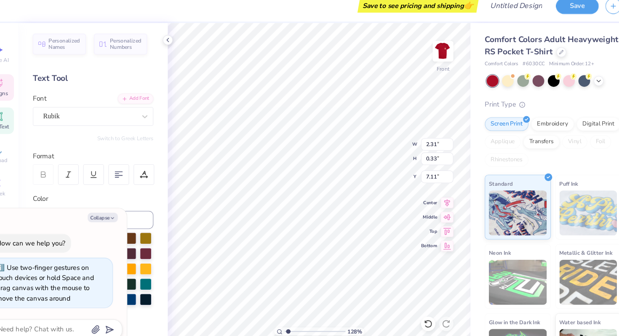
type textarea "x"
type textarea "we di"
type textarea "x"
type textarea "we didn"
type textarea "x"
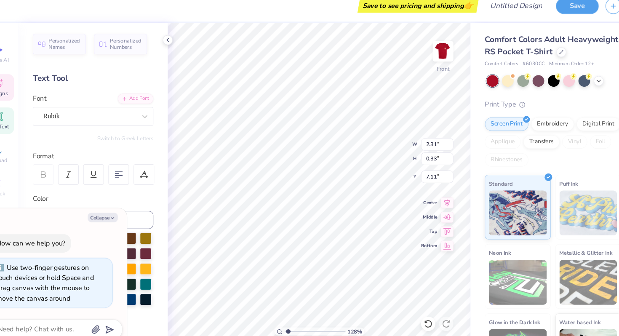
type textarea "we didn'"
type textarea "x"
type textarea "we didn't"
type textarea "x"
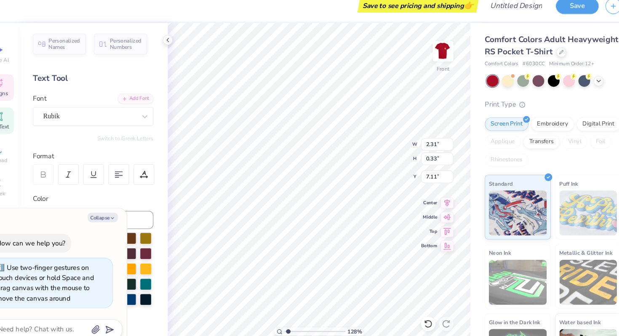
type textarea "we didn't"
type textarea "x"
type input "1.93"
type input "7.17"
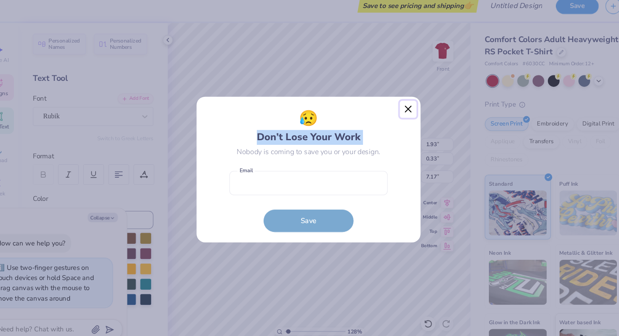
click at [399, 113] on button "Close" at bounding box center [403, 112] width 16 height 16
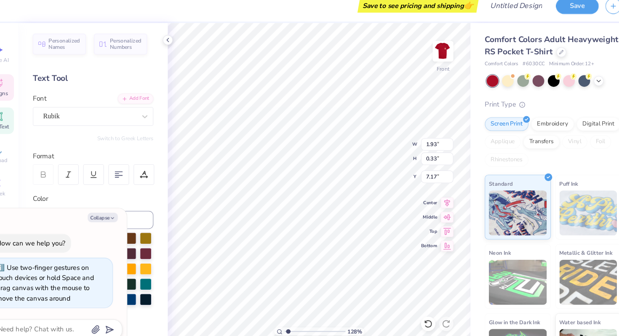
type textarea "x"
type textarea "we"
type textarea "x"
type textarea "w"
type textarea "x"
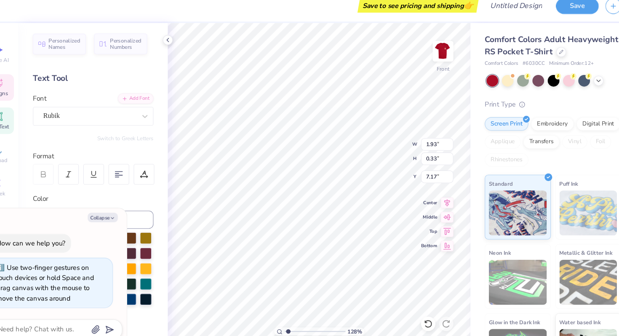
type textarea "x"
type textarea "W"
type textarea "x"
type textarea "WE"
type textarea "x"
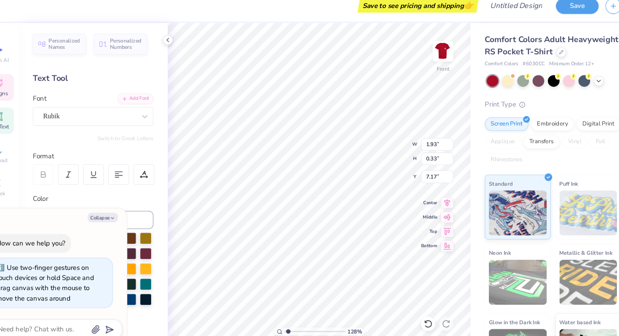
type textarea "WE D"
type textarea "x"
type textarea "WE DI"
type textarea "x"
type textarea "WE DID"
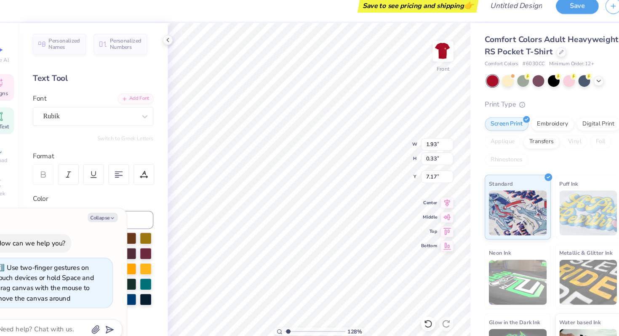
type textarea "x"
type textarea "WE DIDN"
type textarea "x"
type textarea "WE DIDN"
type textarea "x"
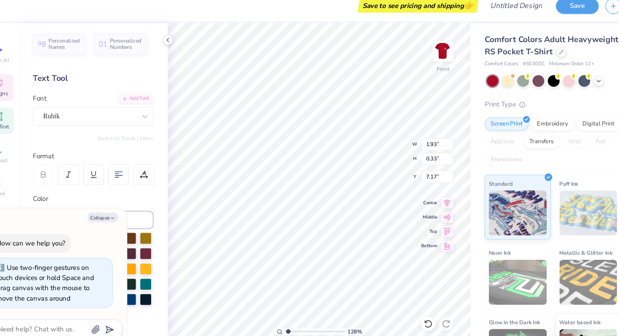
scroll to position [0, 0]
click at [130, 176] on icon at bounding box center [132, 173] width 8 height 8
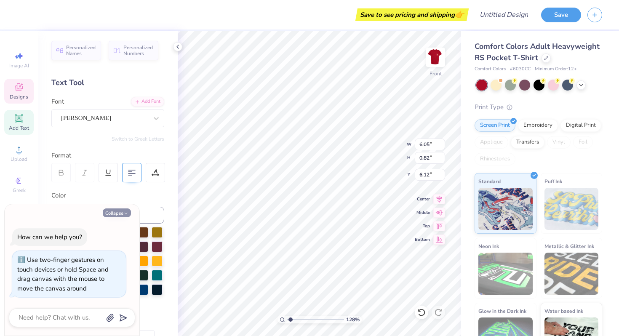
click at [125, 213] on polyline "button" at bounding box center [126, 213] width 3 height 1
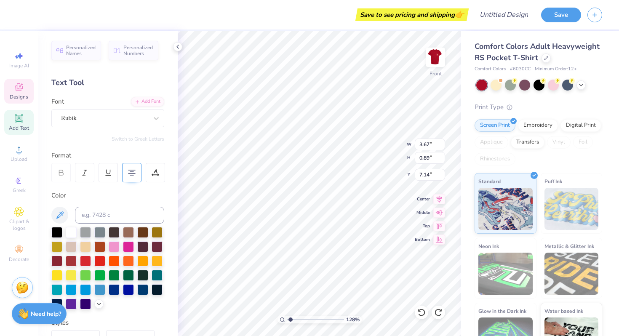
scroll to position [0, 2]
click at [120, 120] on div "Rubik" at bounding box center [104, 118] width 88 height 13
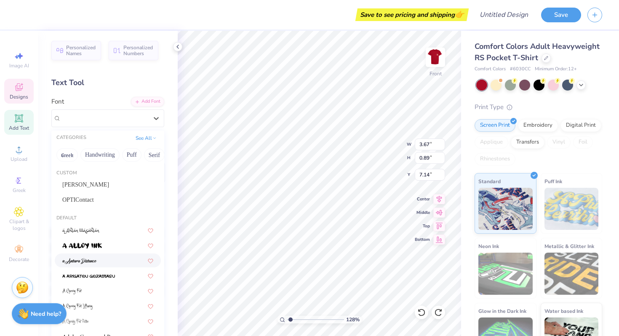
click at [115, 265] on div at bounding box center [108, 260] width 106 height 14
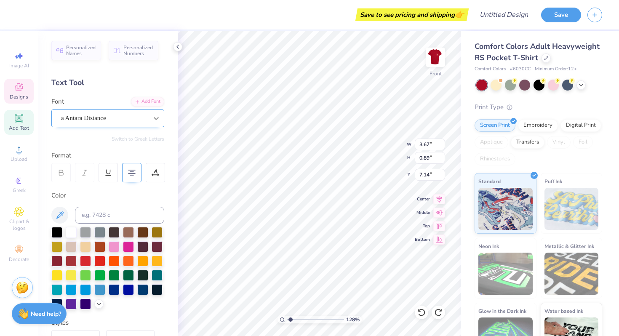
click at [154, 118] on icon at bounding box center [156, 118] width 5 height 3
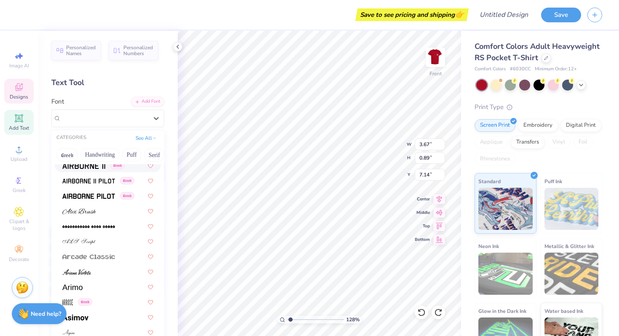
scroll to position [89, 0]
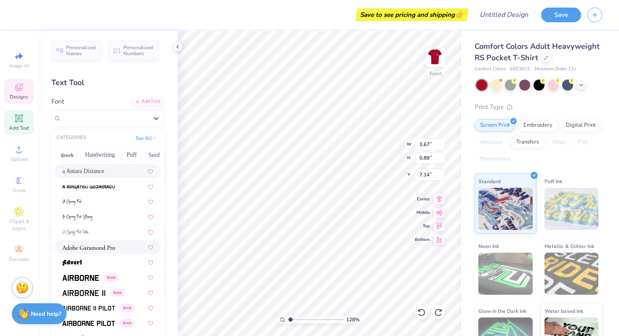
click at [101, 246] on img at bounding box center [88, 248] width 53 height 6
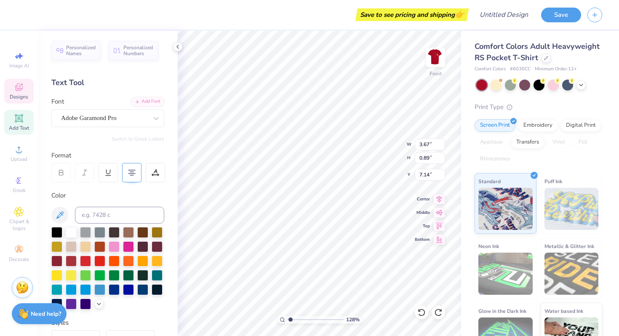
scroll to position [0, 3]
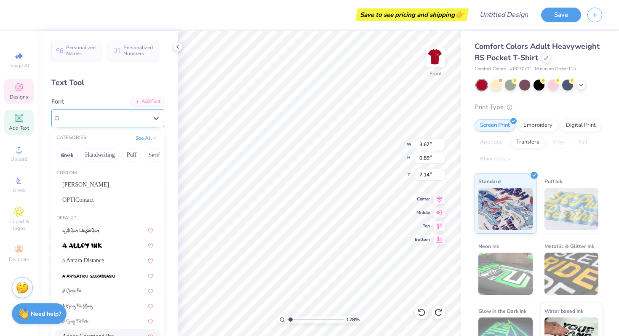
click at [120, 113] on div "Adobe Garamond Pro" at bounding box center [104, 118] width 88 height 13
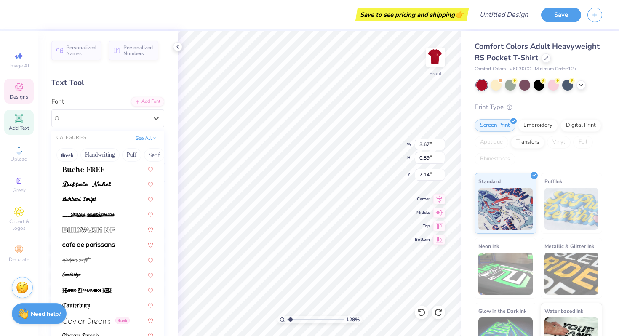
scroll to position [988, 0]
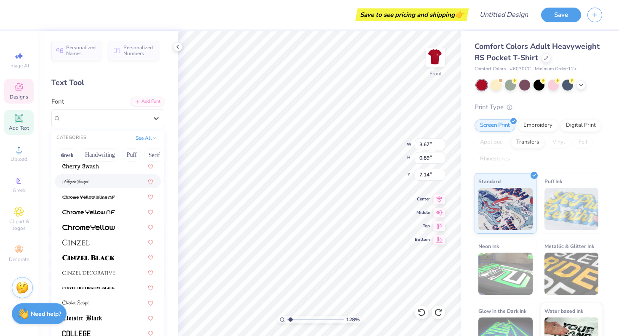
click at [115, 187] on div at bounding box center [108, 181] width 106 height 14
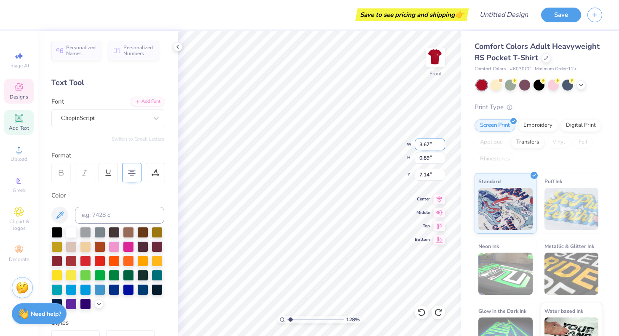
click at [368, 138] on div "128 % Front W 3.67 3.67 " H 0.89 0.89 " Y 7.14 7.14 " Center Middle Top Bottom" at bounding box center [319, 183] width 283 height 305
